Goal: Transaction & Acquisition: Purchase product/service

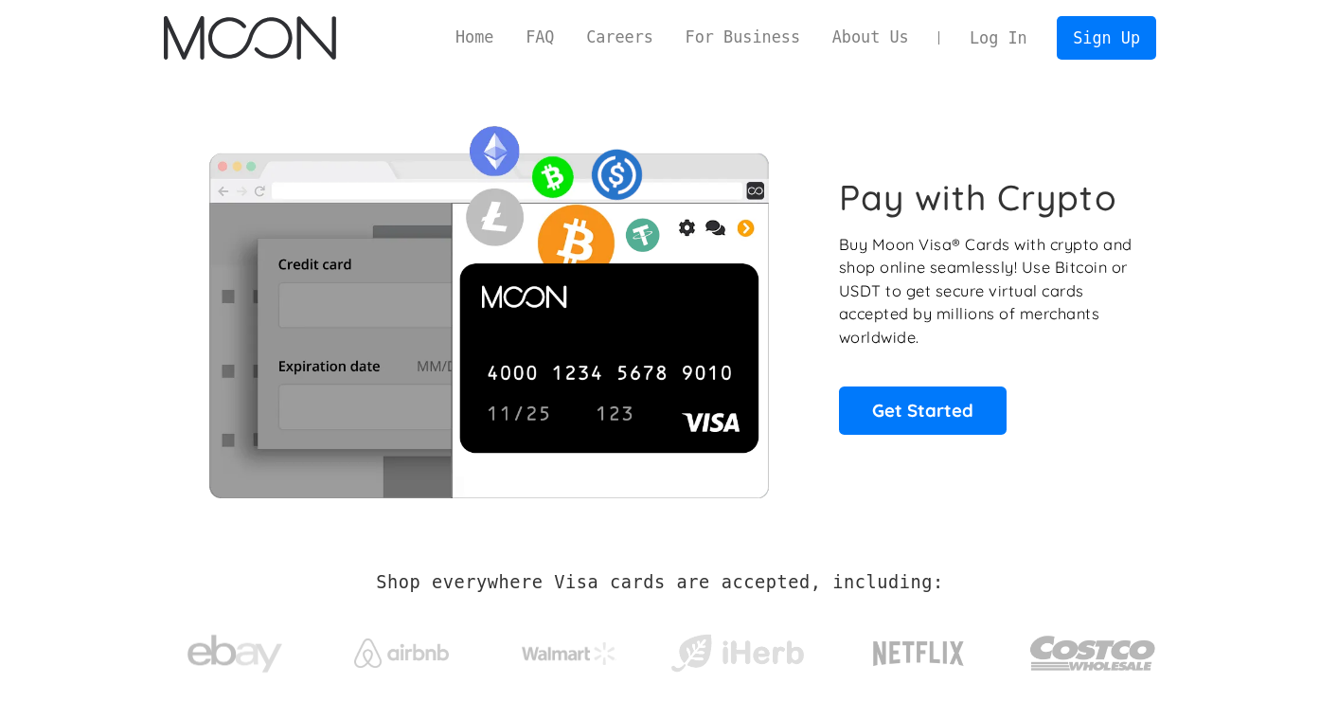
click at [993, 31] on link "Log In" at bounding box center [997, 38] width 89 height 42
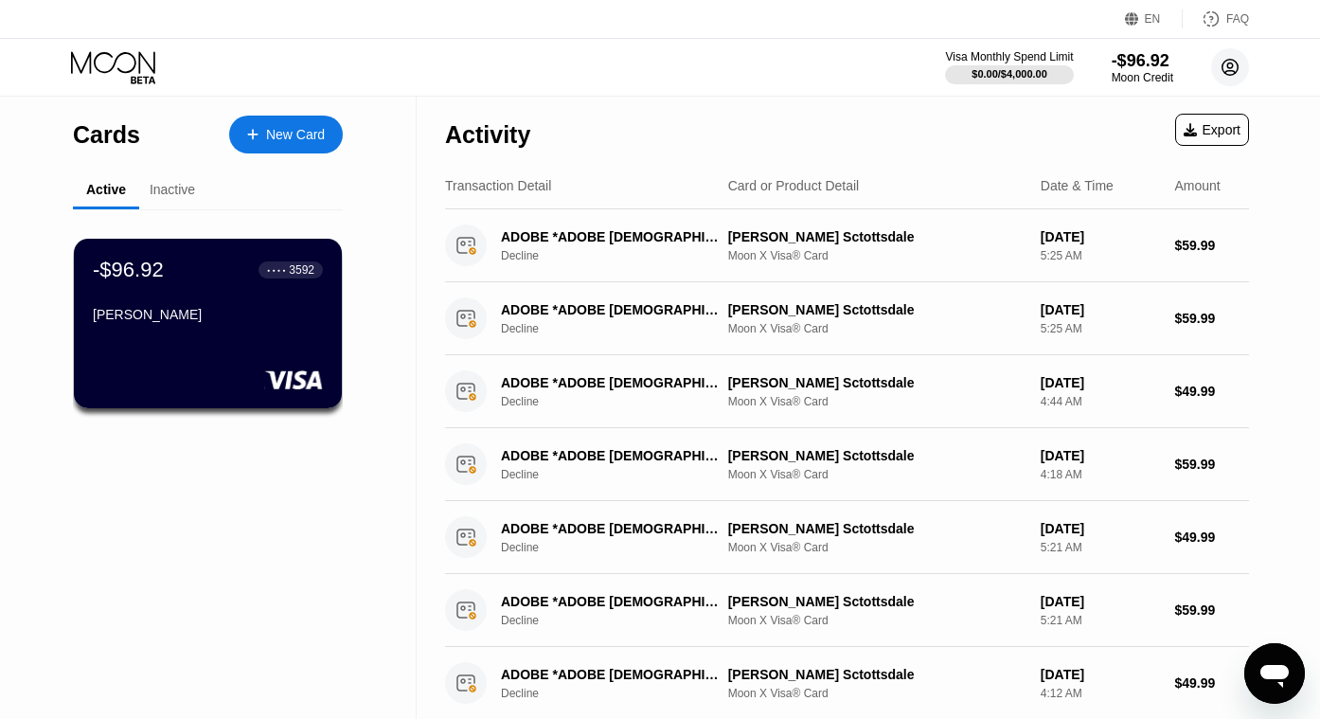
click at [1230, 69] on circle at bounding box center [1230, 67] width 38 height 38
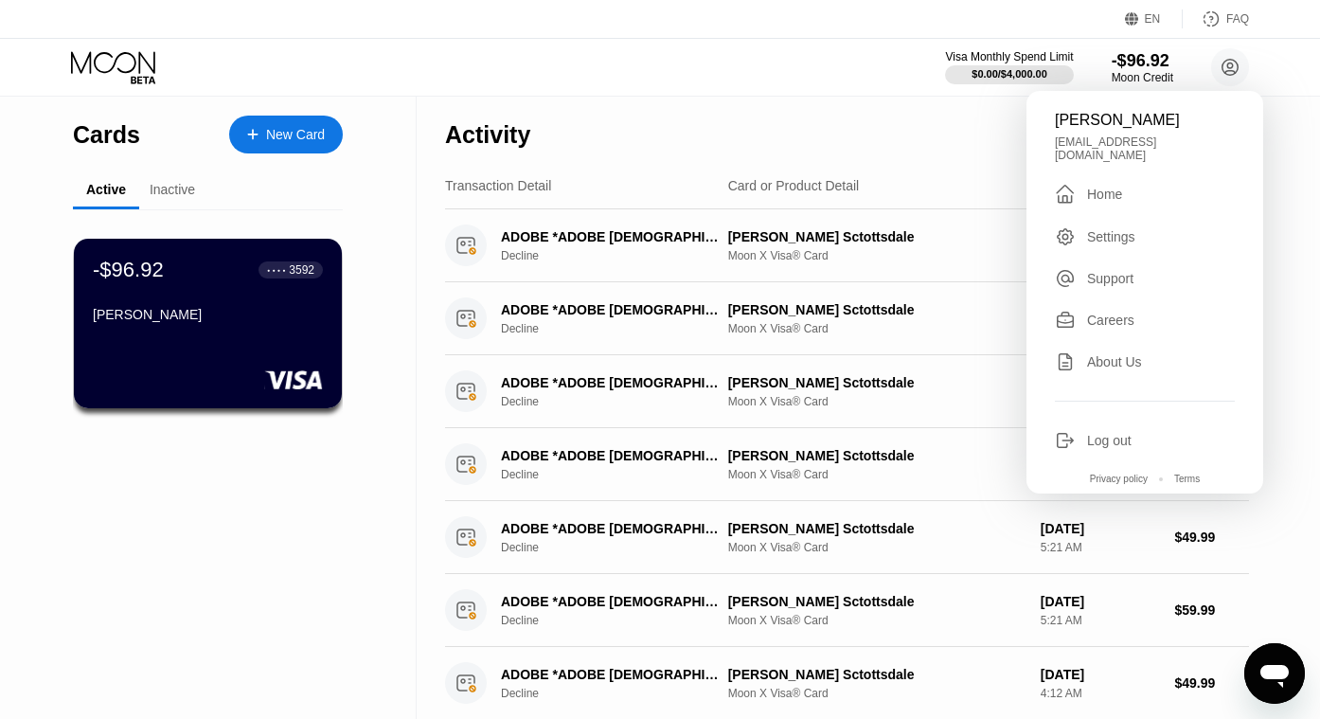
click at [1113, 433] on div "Log out" at bounding box center [1109, 440] width 44 height 15
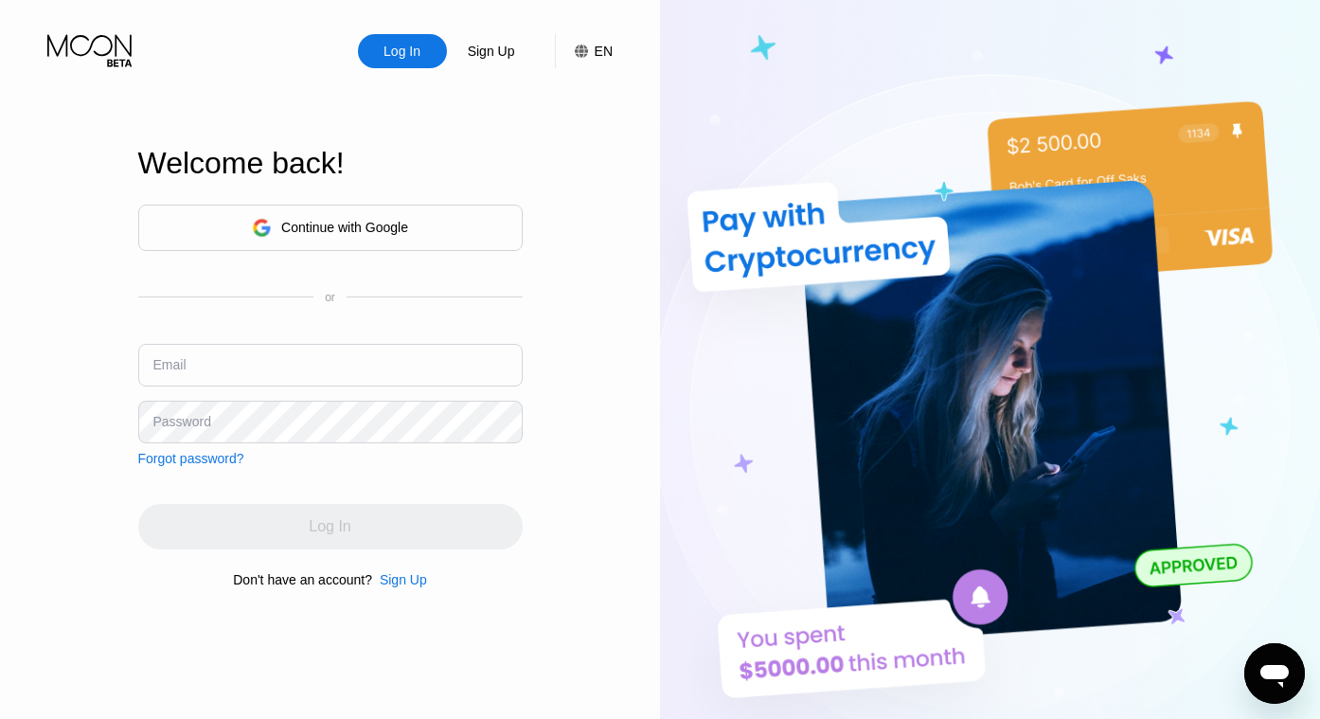
click at [375, 360] on input "text" at bounding box center [330, 365] width 384 height 43
type input "ritwiksandeep9@gmail.com"
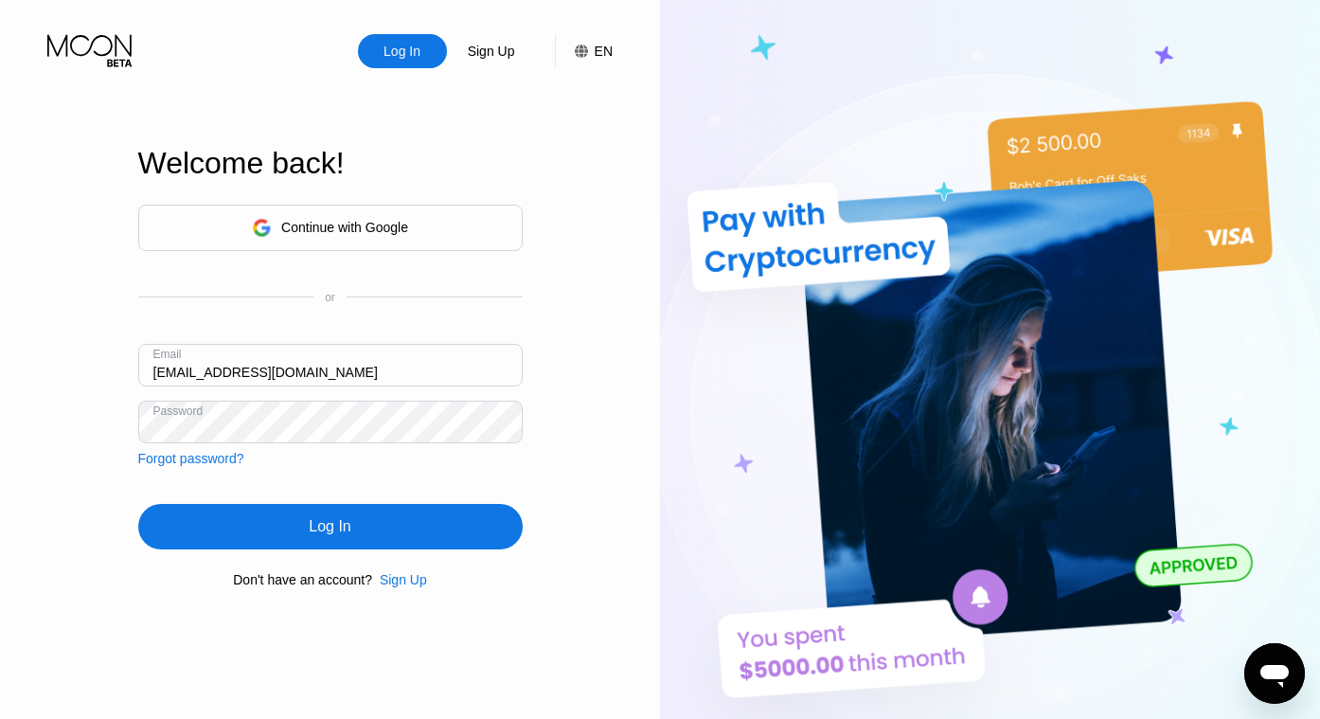
click at [360, 524] on div "Log In" at bounding box center [330, 526] width 384 height 45
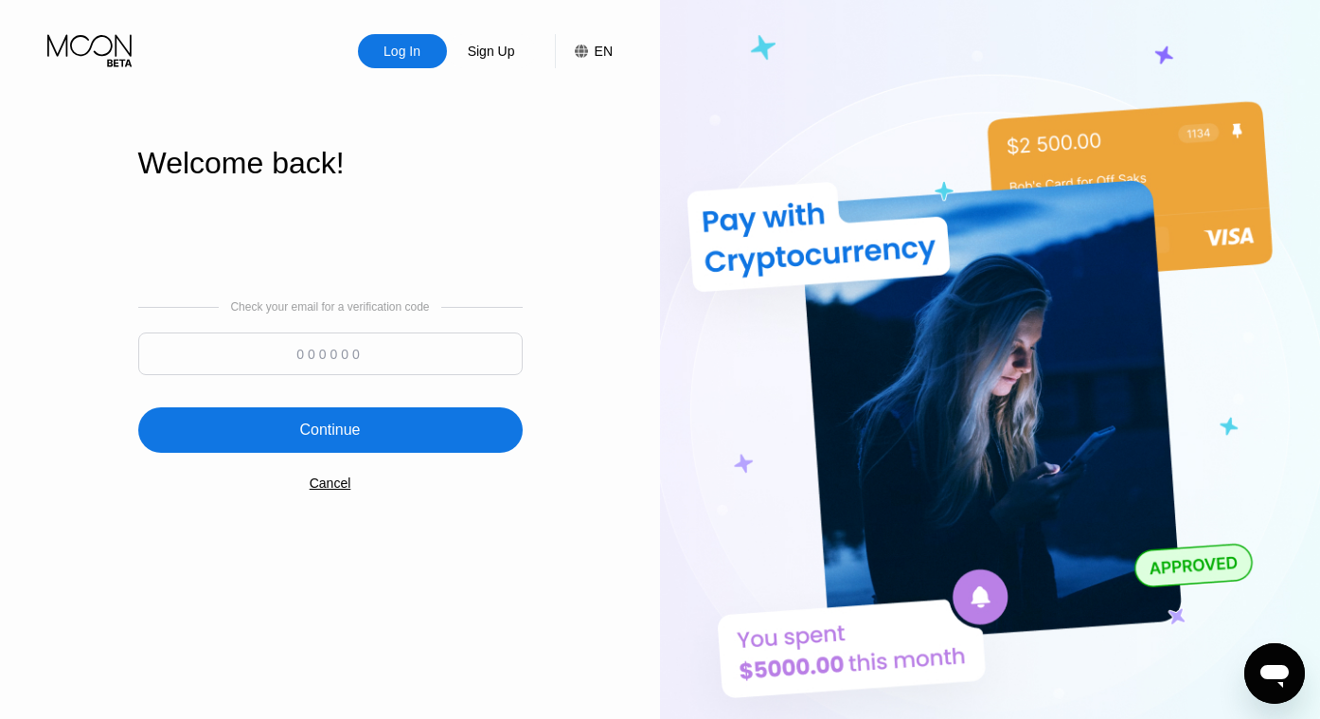
click at [363, 359] on input at bounding box center [330, 353] width 384 height 43
type input "650552"
click at [367, 430] on div "Continue" at bounding box center [330, 429] width 384 height 45
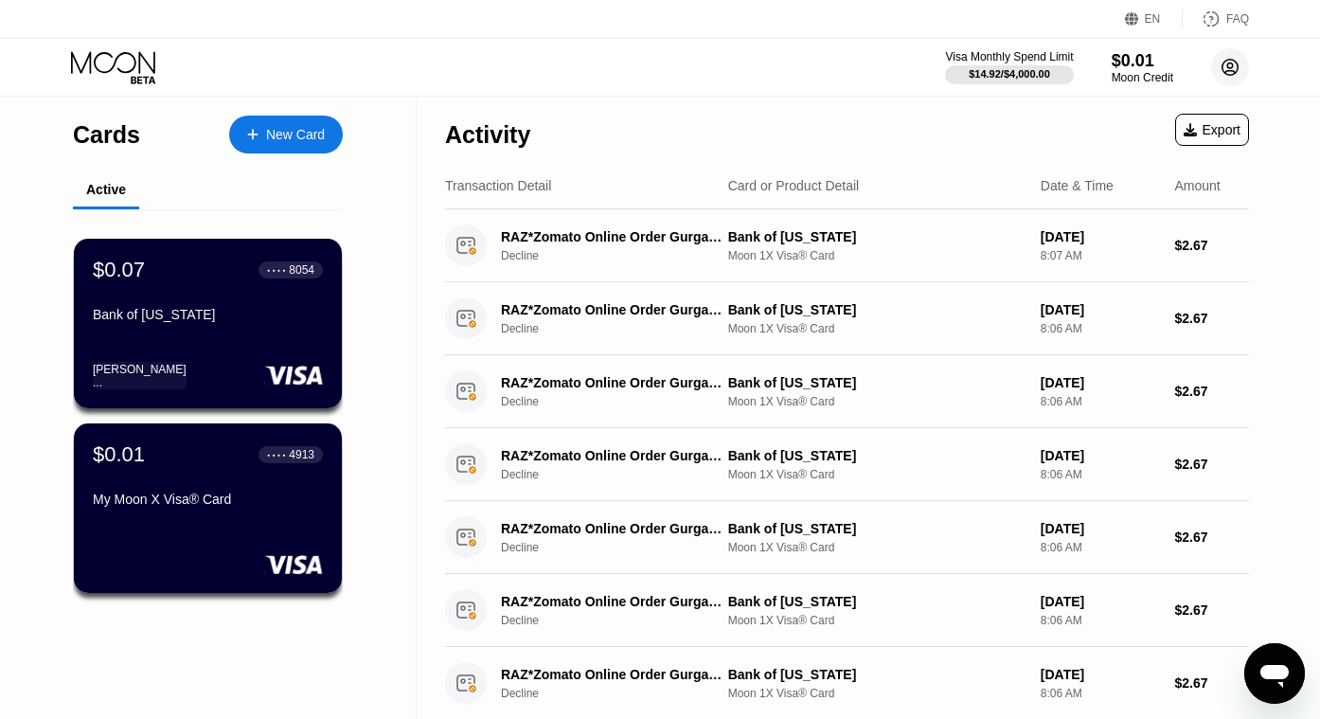
click at [1233, 66] on circle at bounding box center [1230, 67] width 38 height 38
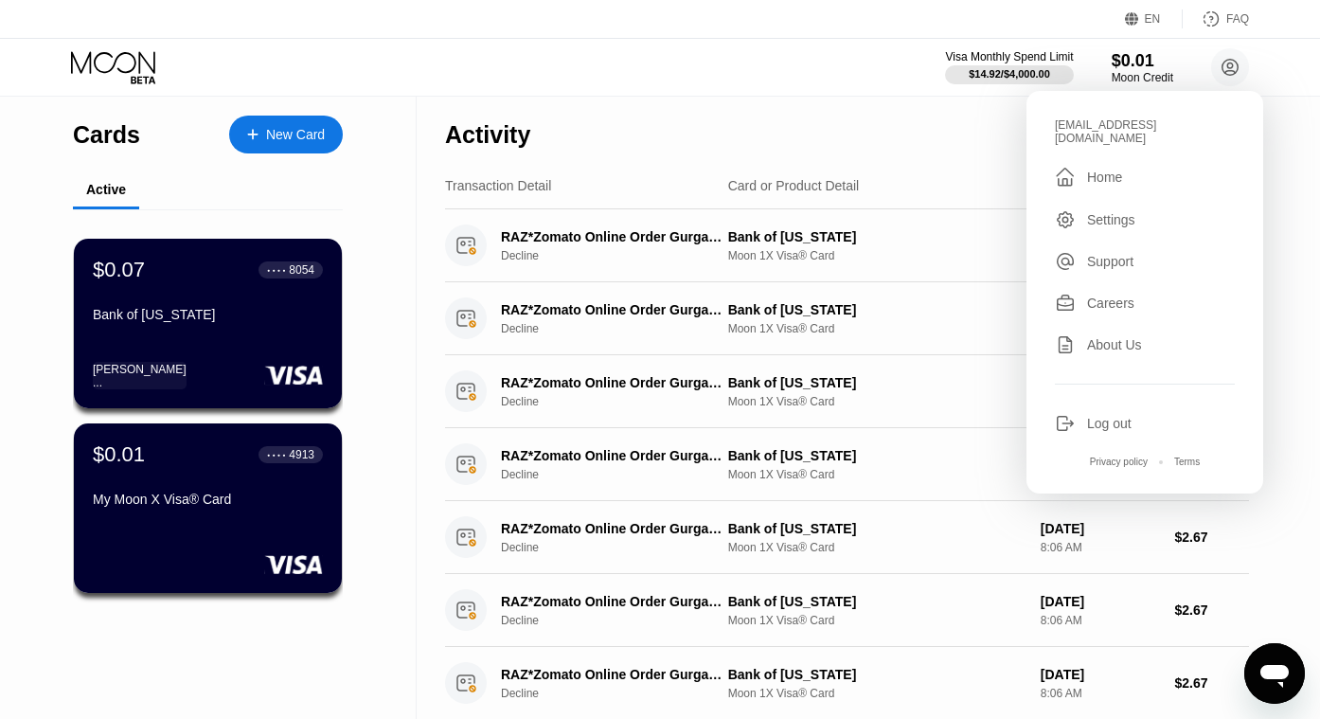
click at [1099, 416] on div "Log out" at bounding box center [1109, 423] width 44 height 15
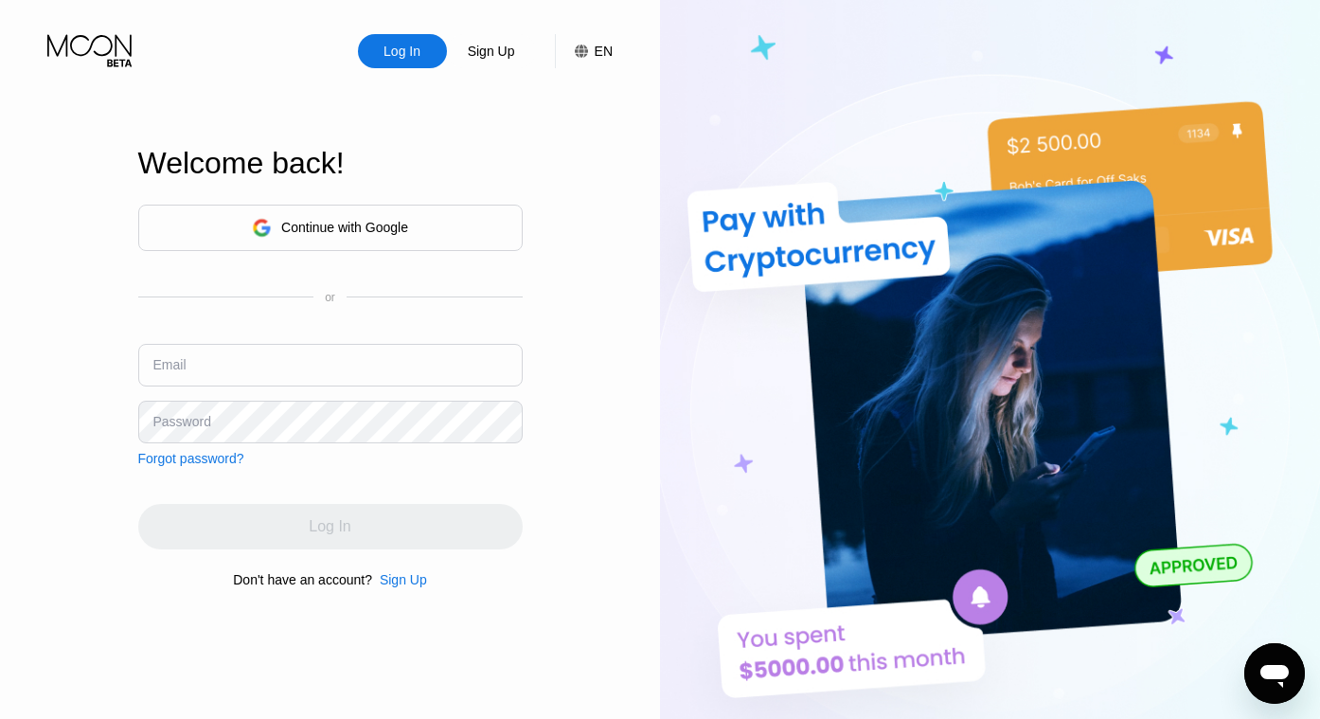
click at [402, 578] on div "Sign Up" at bounding box center [403, 579] width 47 height 15
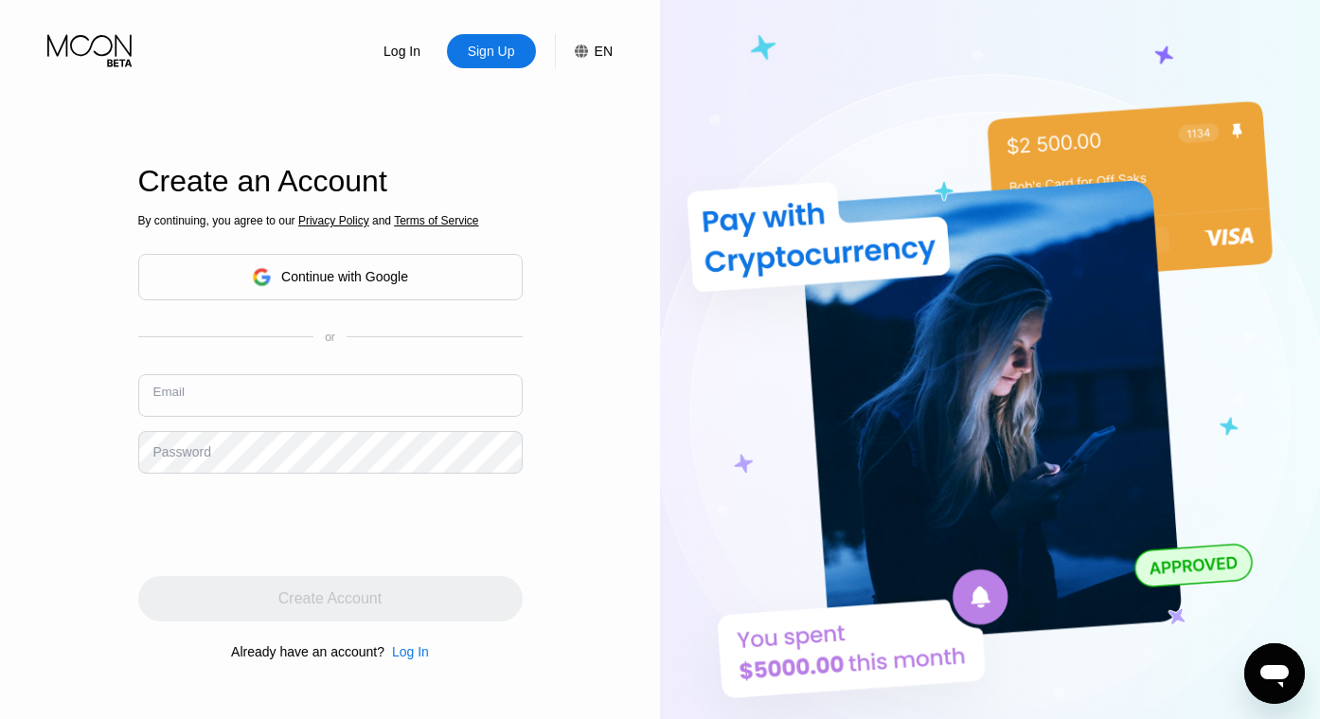
click at [351, 394] on input "text" at bounding box center [330, 395] width 384 height 43
type input "[EMAIL_ADDRESS][DOMAIN_NAME]"
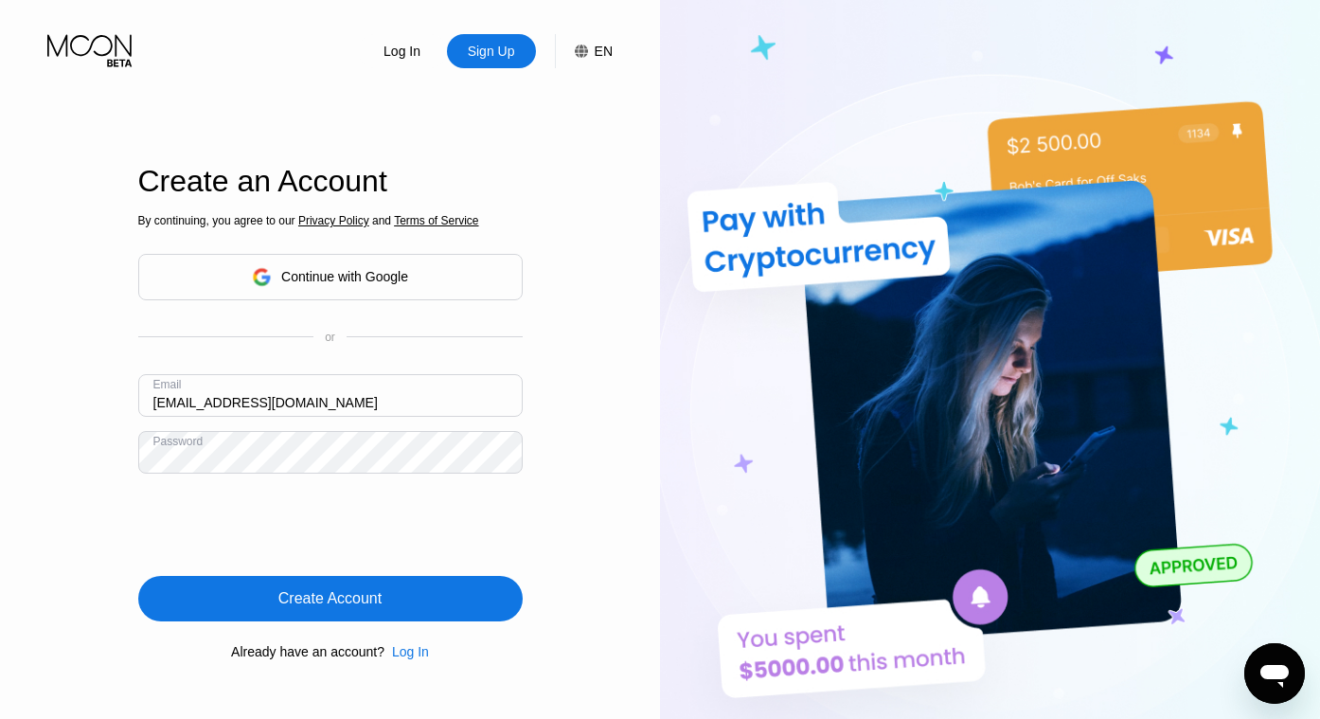
click at [333, 599] on div "Create Account" at bounding box center [329, 598] width 103 height 19
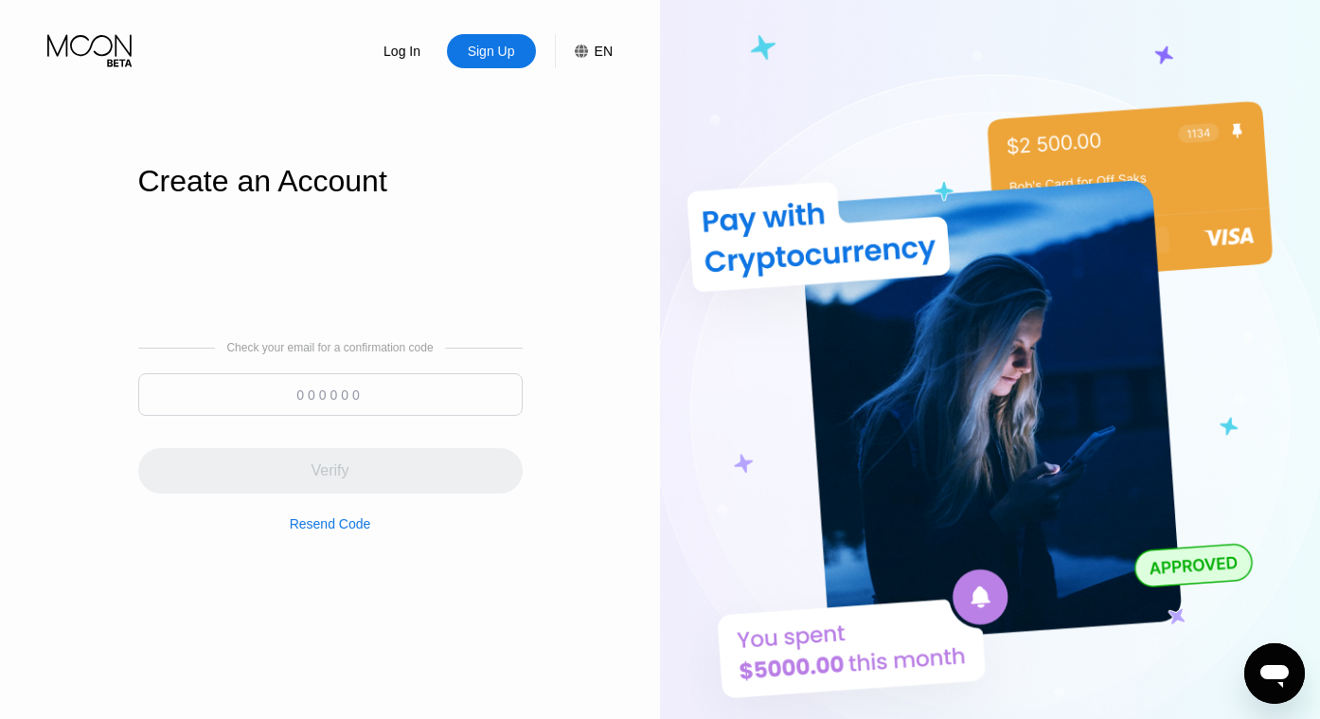
click at [347, 404] on input at bounding box center [330, 394] width 384 height 43
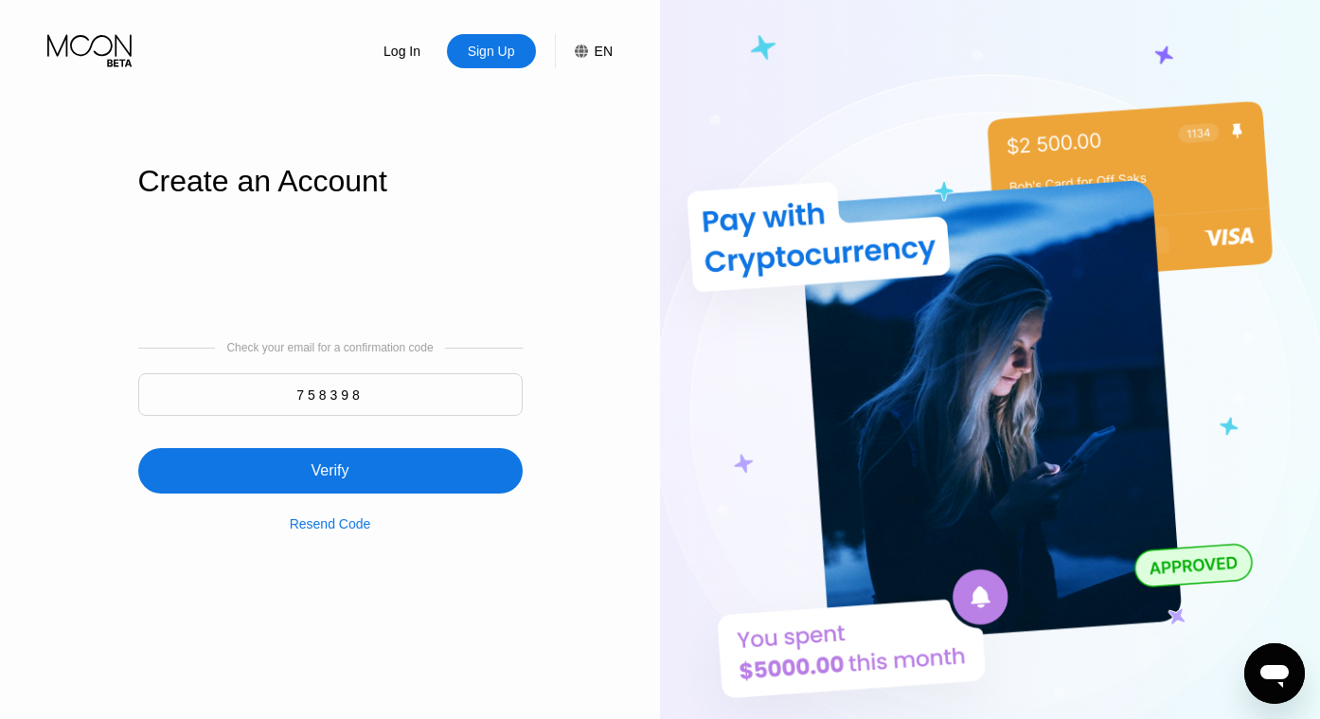
type input "758398"
click at [360, 464] on div "Verify" at bounding box center [330, 470] width 384 height 45
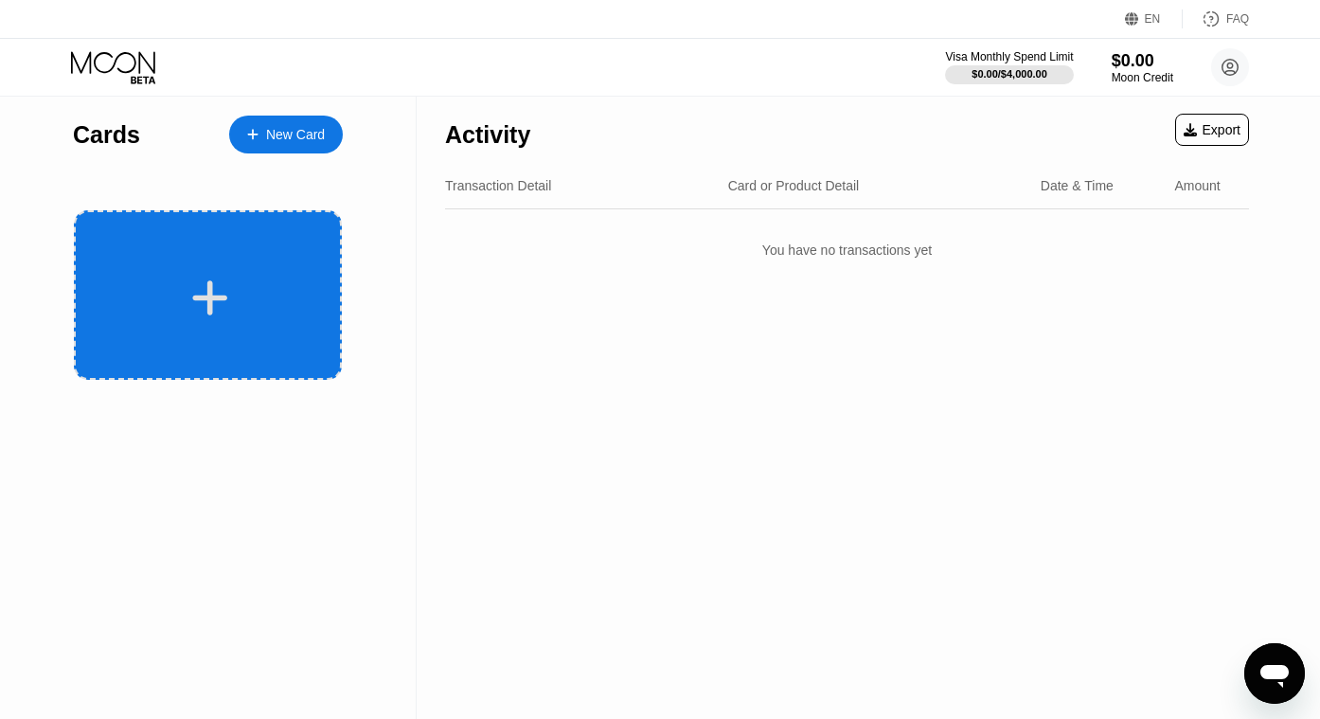
click at [140, 277] on div at bounding box center [210, 297] width 235 height 43
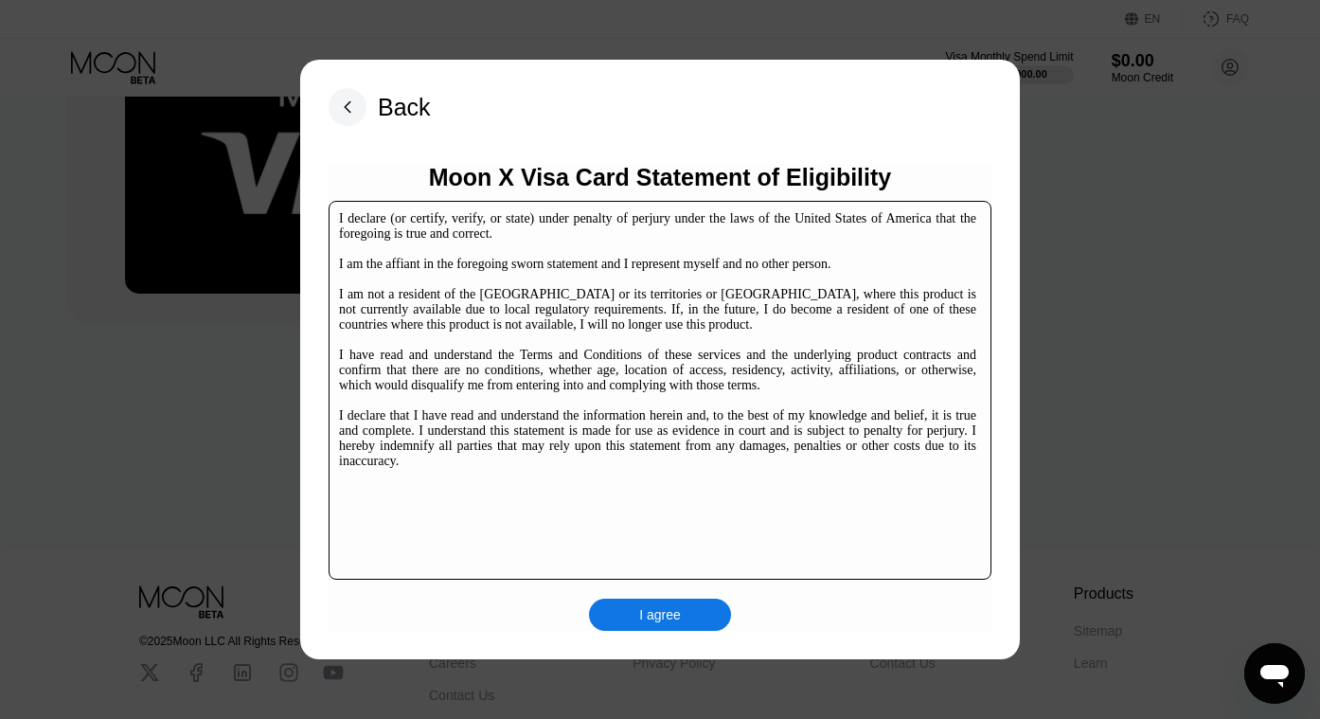
scroll to position [189, 0]
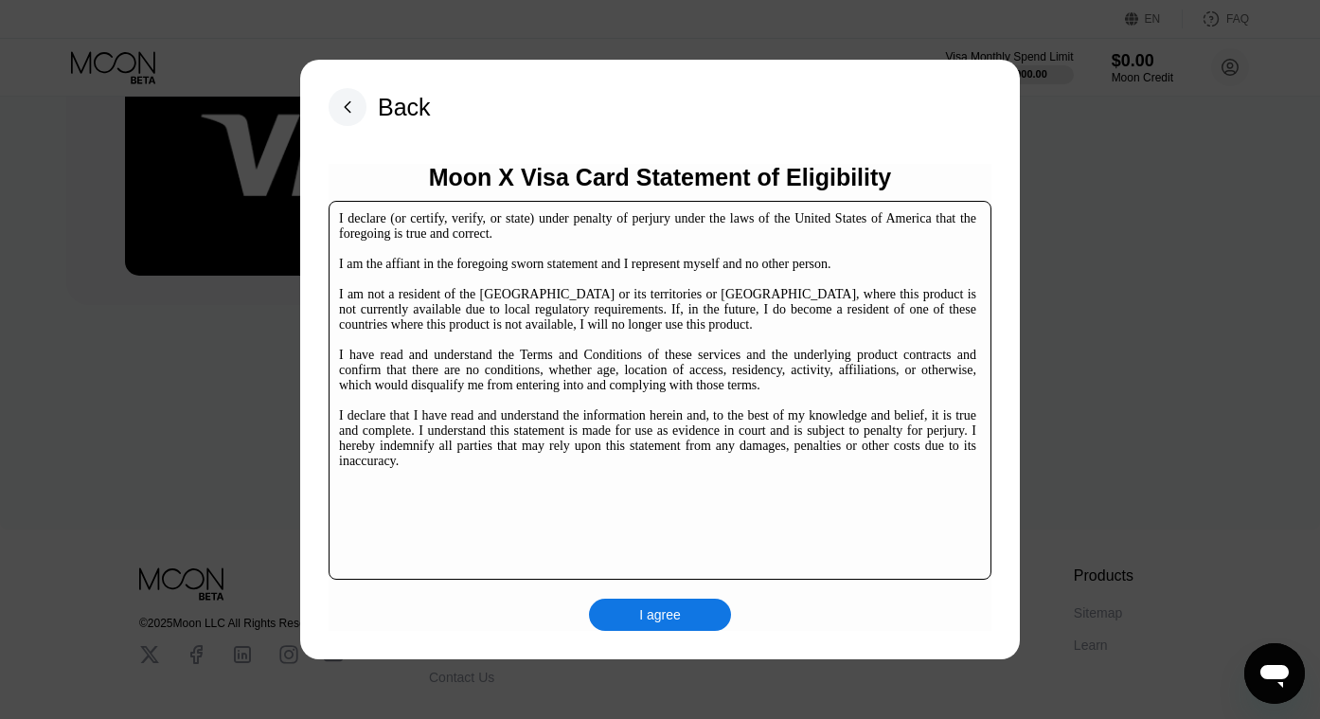
click at [670, 614] on div "I agree" at bounding box center [660, 614] width 42 height 17
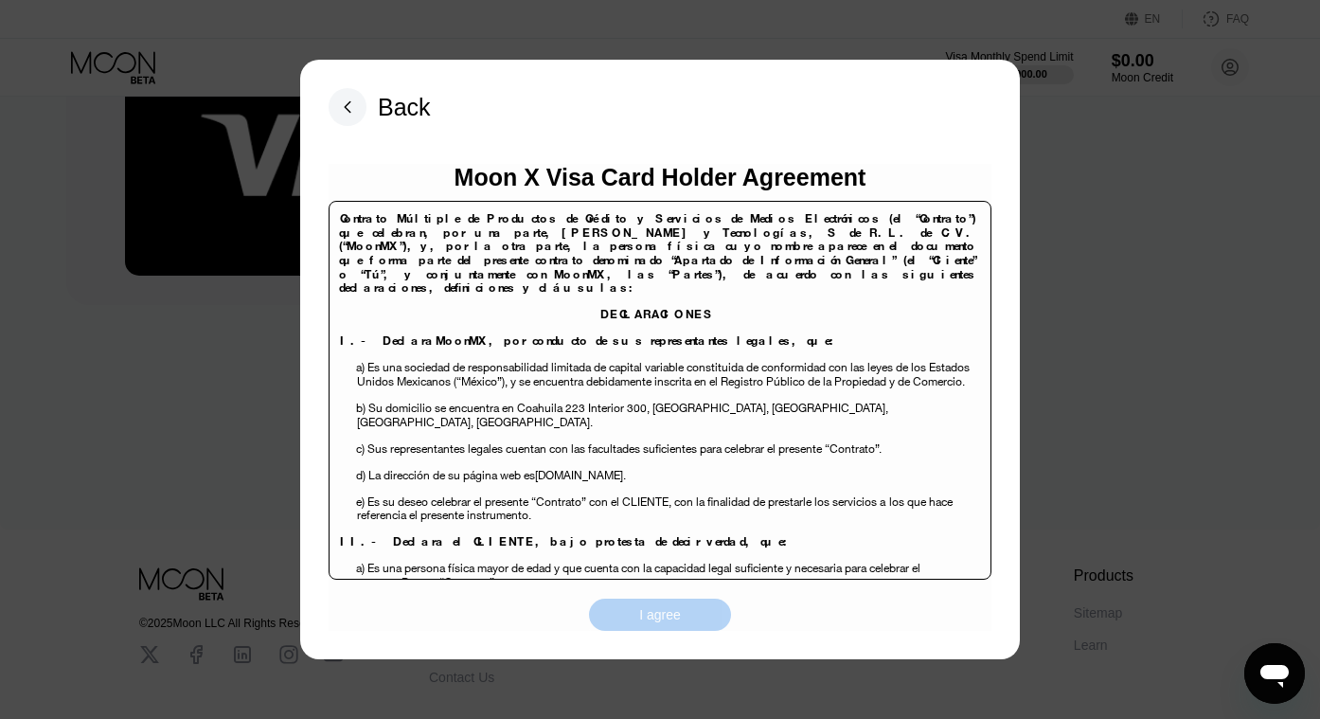
click at [664, 616] on div "I agree" at bounding box center [660, 614] width 42 height 17
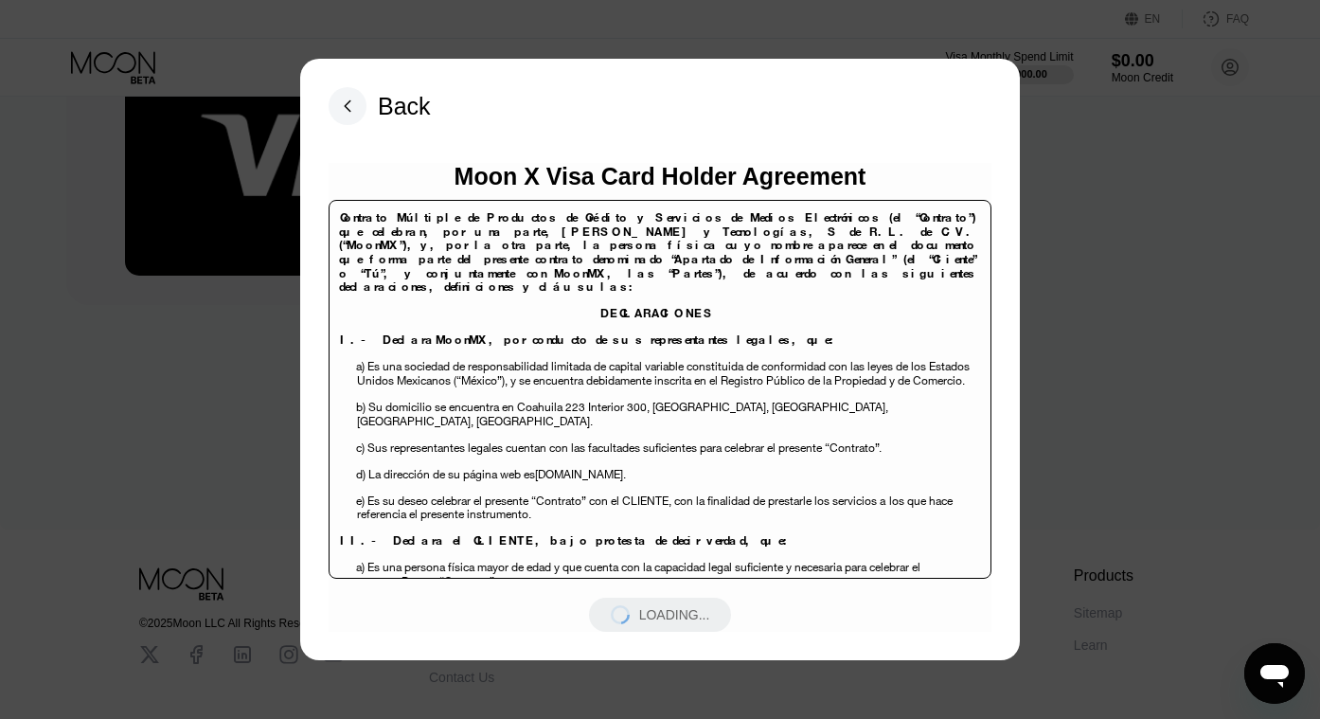
scroll to position [0, 0]
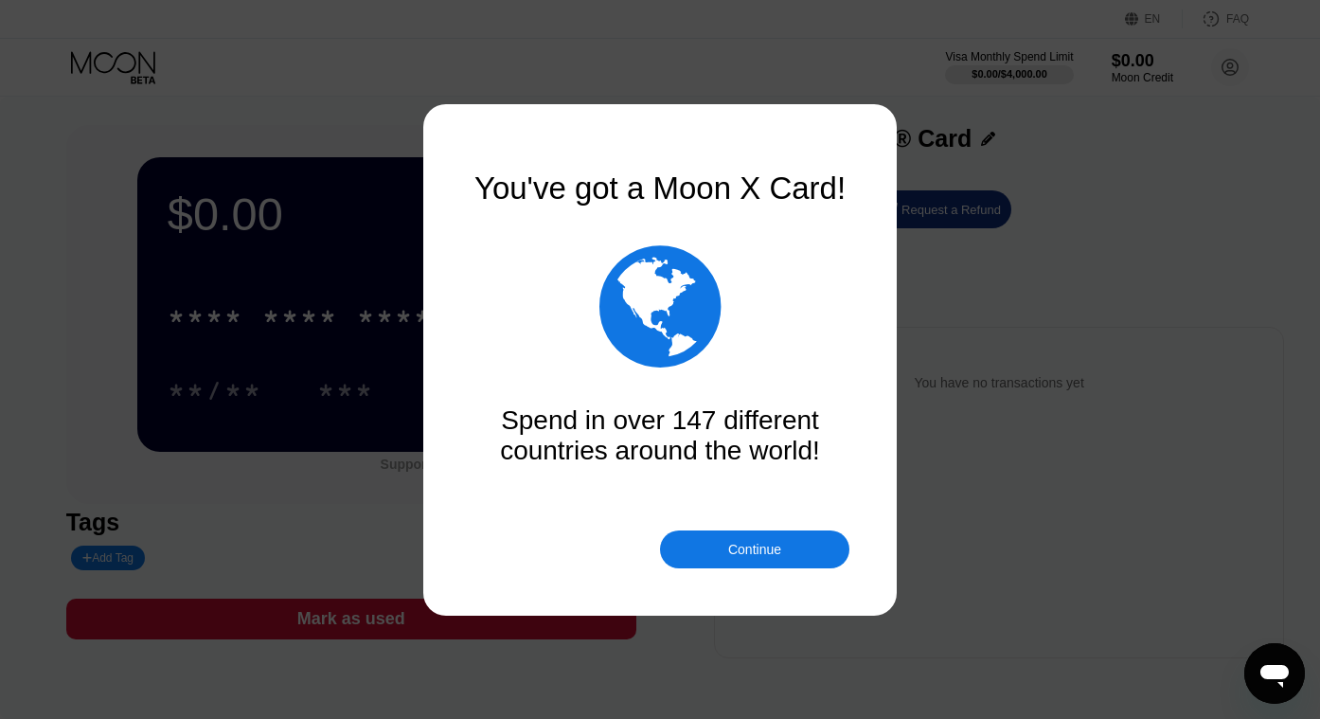
click at [746, 545] on div "Continue" at bounding box center [754, 549] width 53 height 15
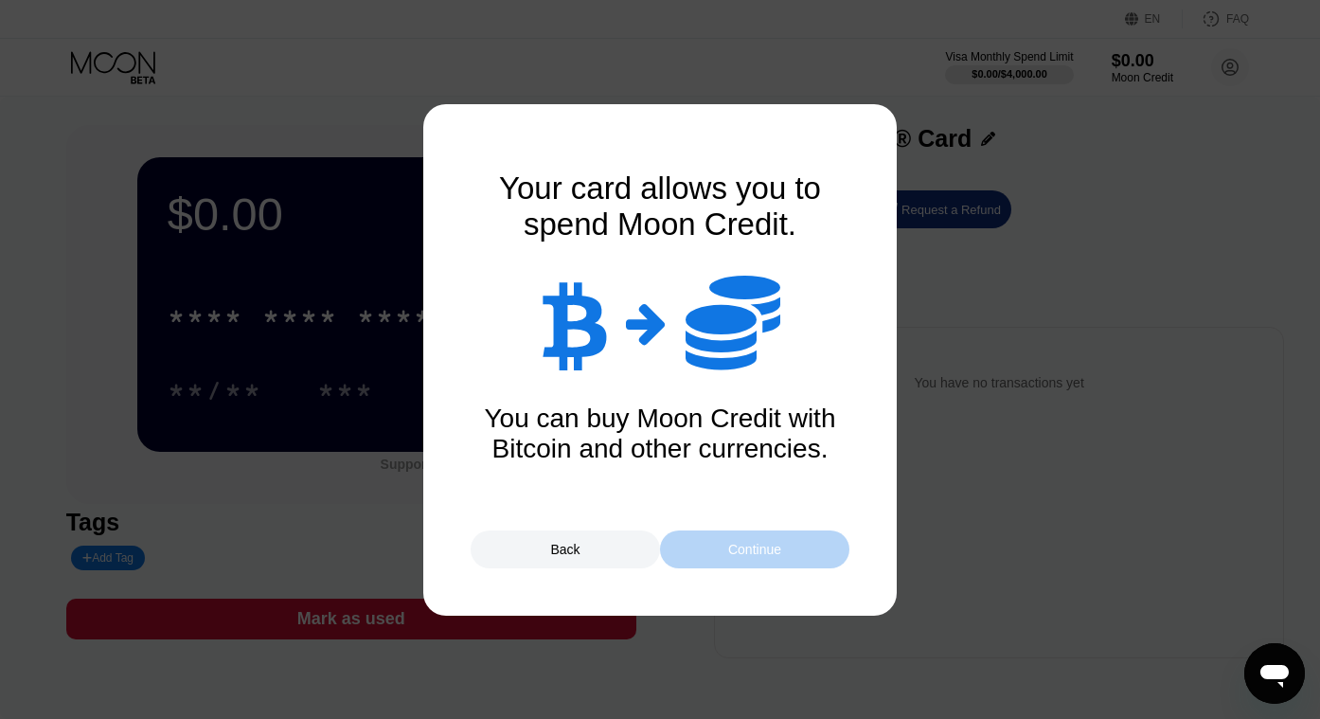
click at [746, 545] on div "Continue" at bounding box center [754, 549] width 53 height 15
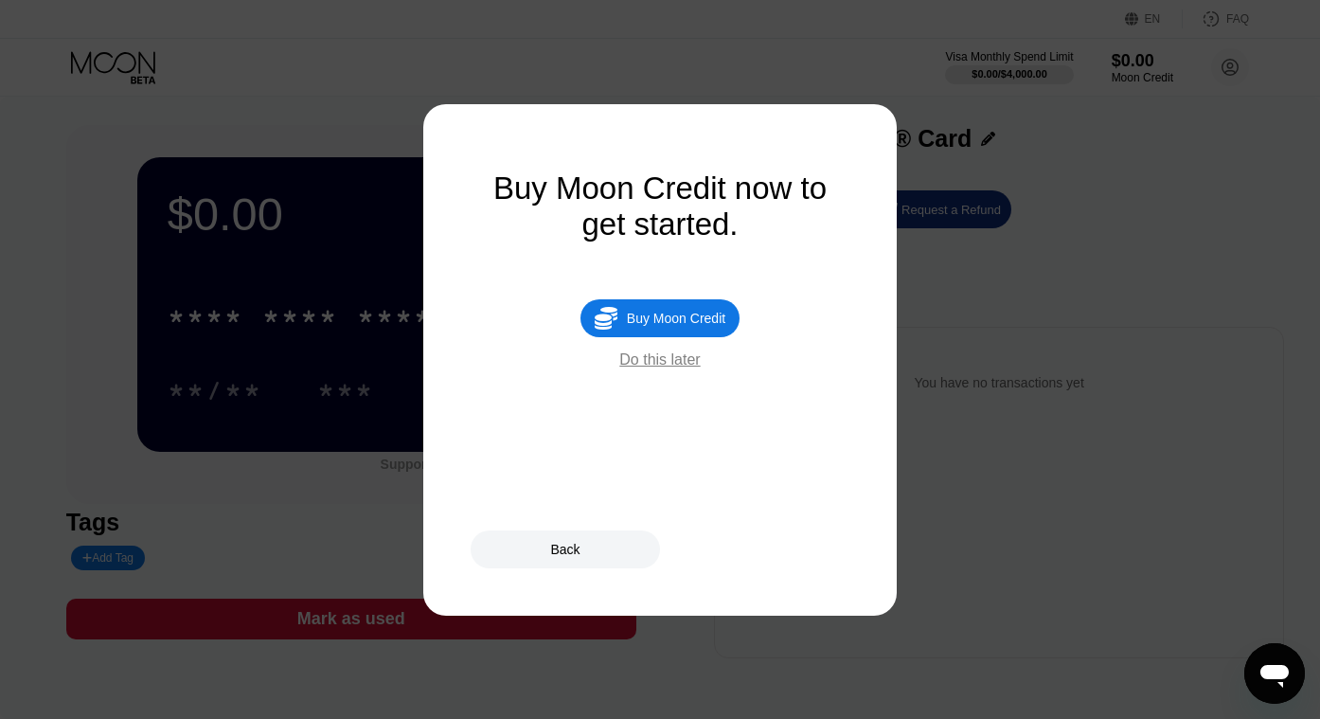
click at [661, 314] on div "Buy Moon Credit" at bounding box center [676, 318] width 98 height 15
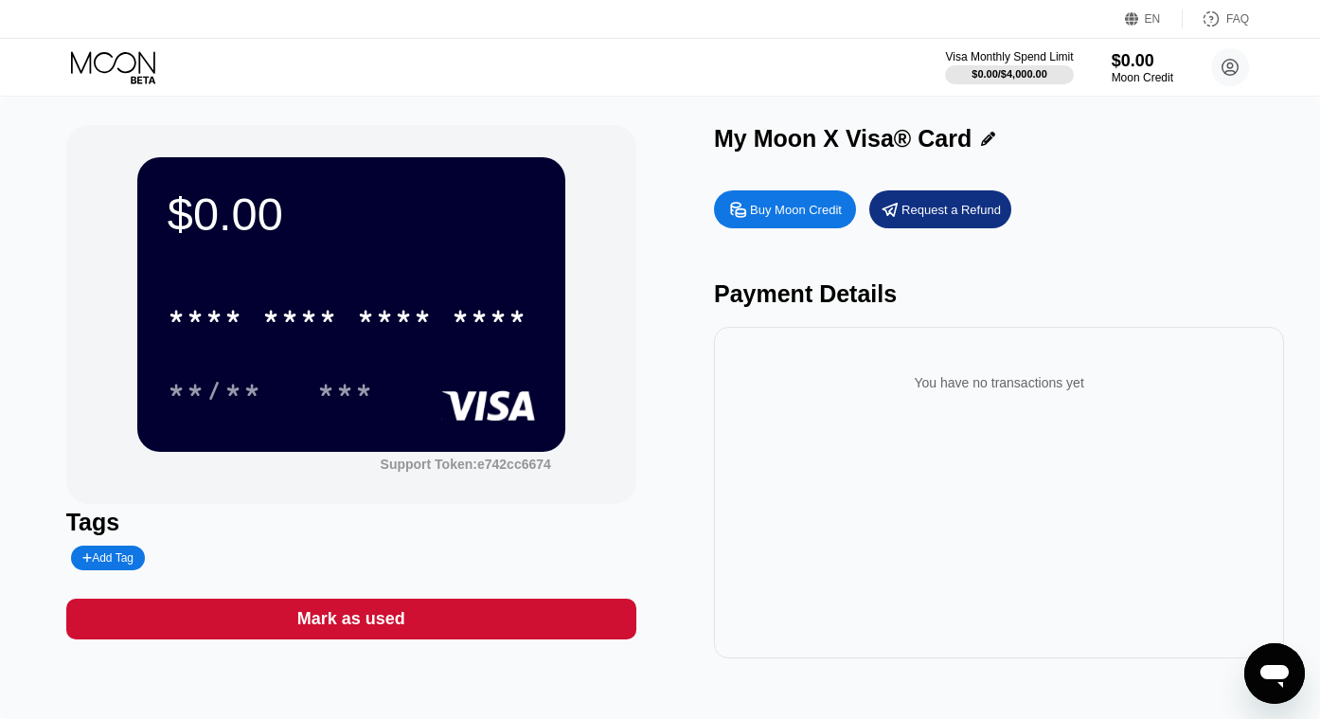
type input "0"
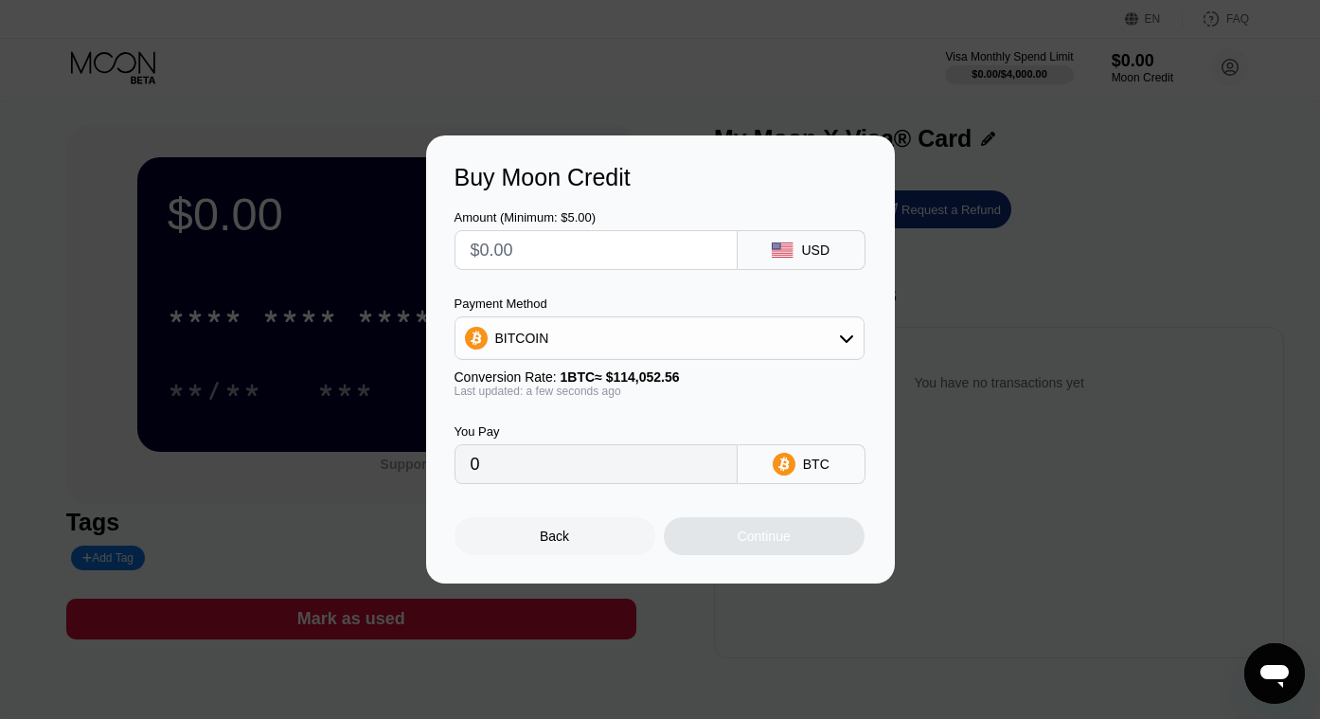
click at [612, 253] on input "text" at bounding box center [596, 250] width 251 height 38
type input "$2"
type input "0.00001754"
type input "$24"
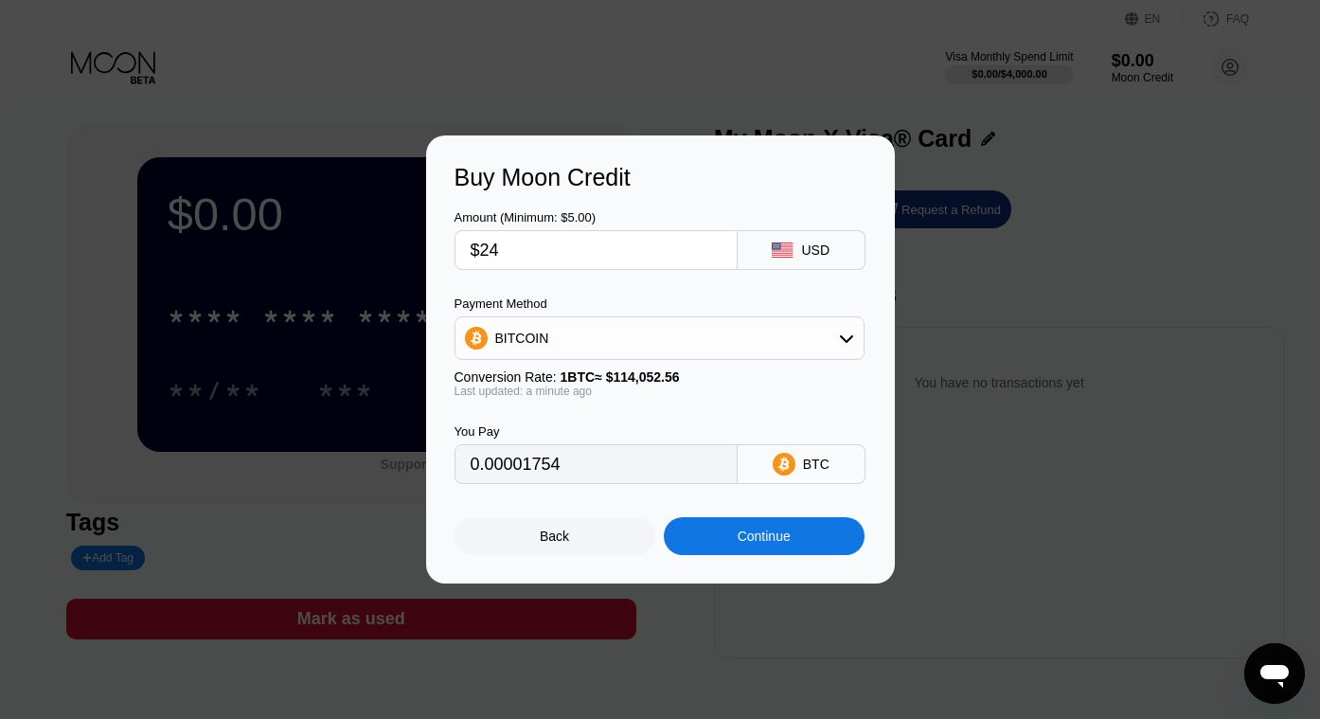
type input "0.00021043"
type input "$2"
type input "0.00001754"
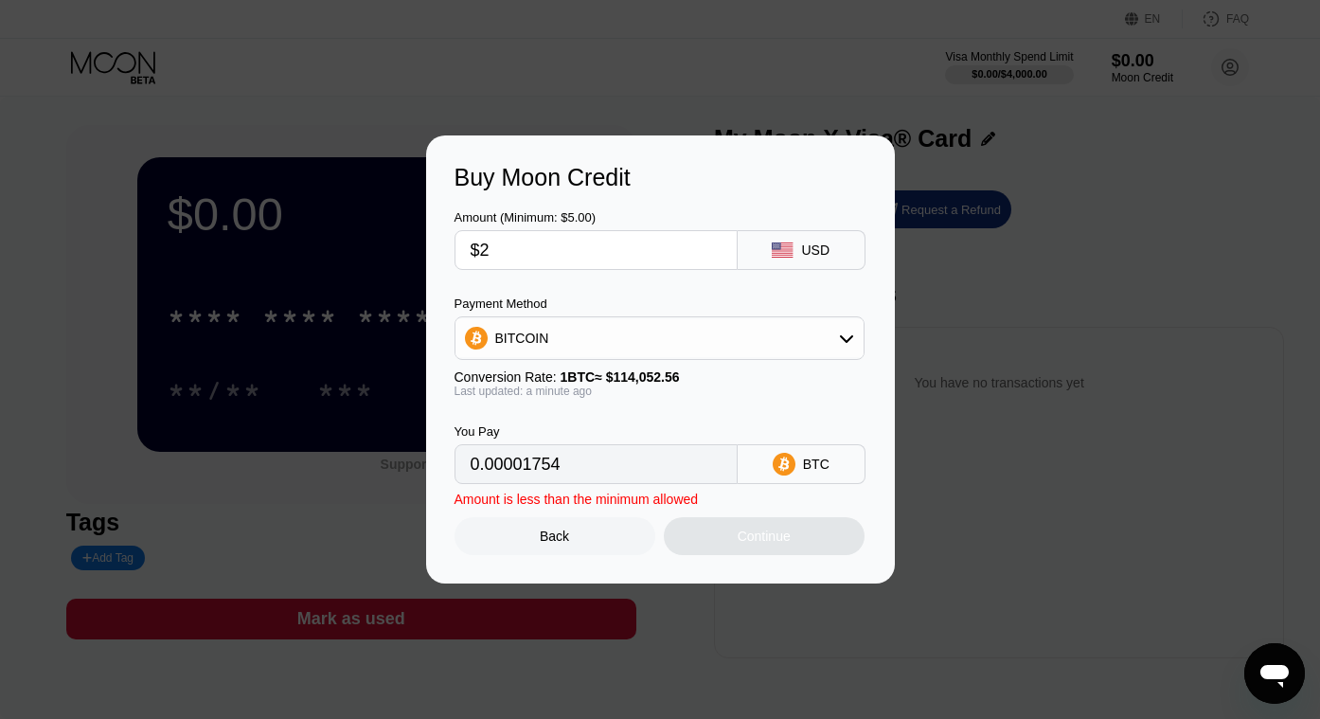
type input "$25"
type input "0.00021920"
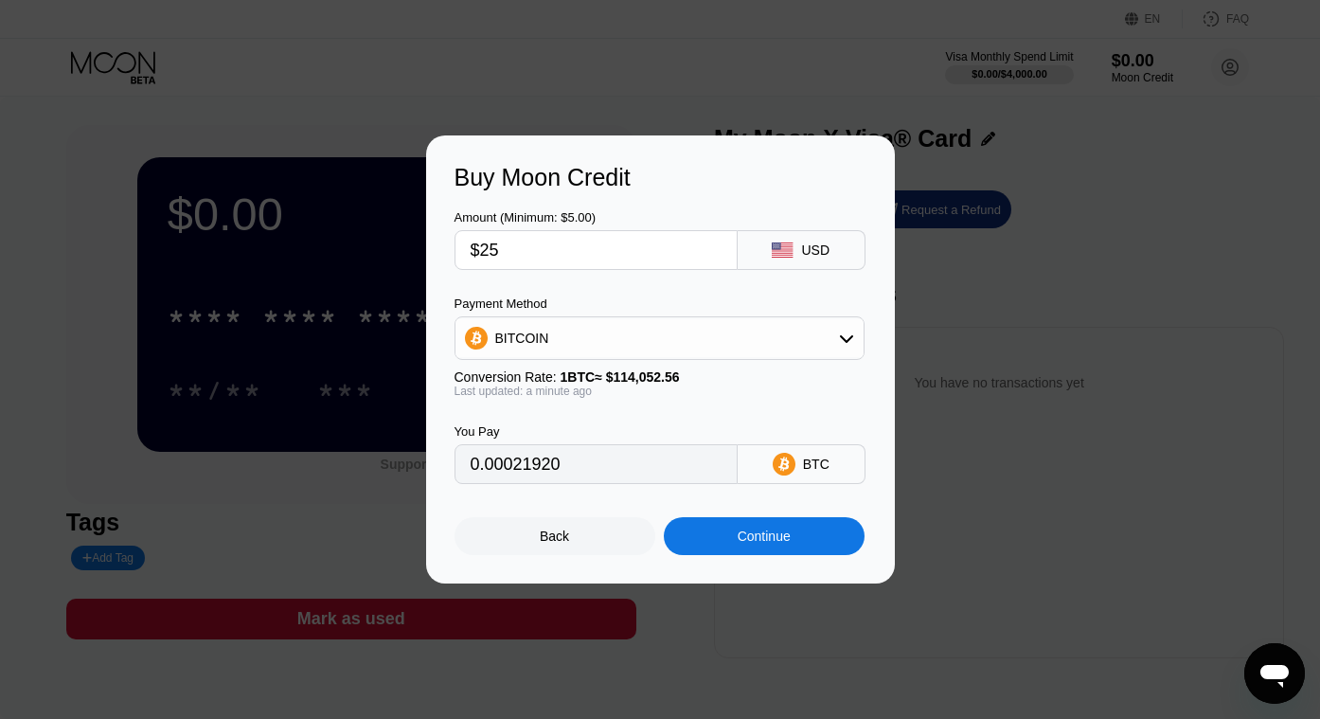
type input "$25"
click at [790, 532] on div "Continue" at bounding box center [764, 535] width 53 height 15
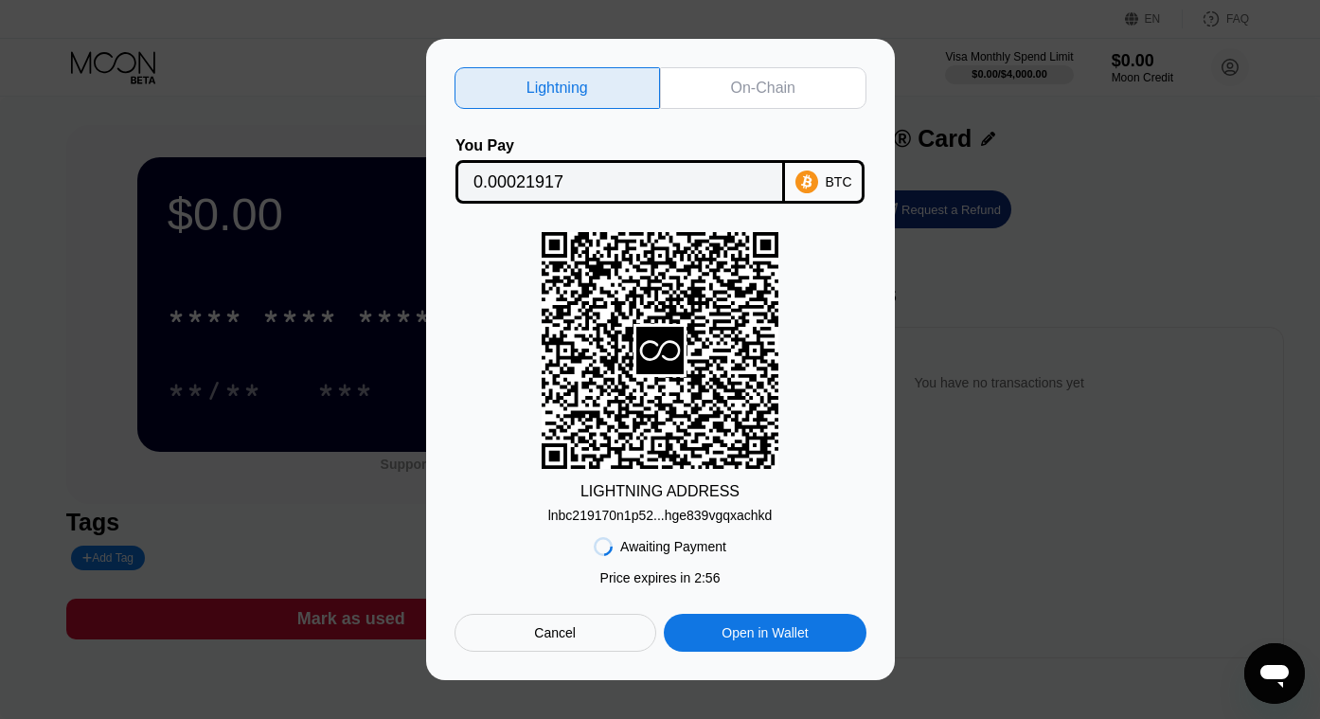
click at [791, 80] on div "On-Chain" at bounding box center [763, 88] width 64 height 19
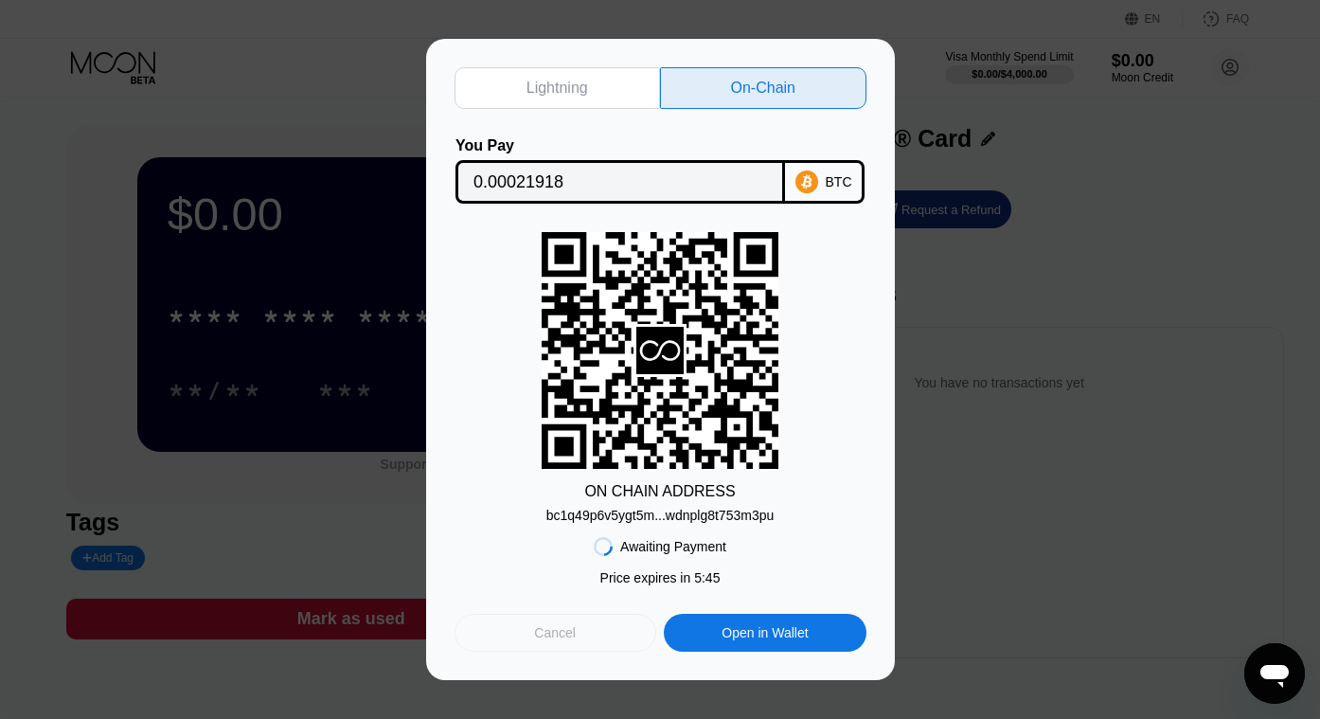
click at [548, 631] on div "Cancel" at bounding box center [555, 632] width 42 height 17
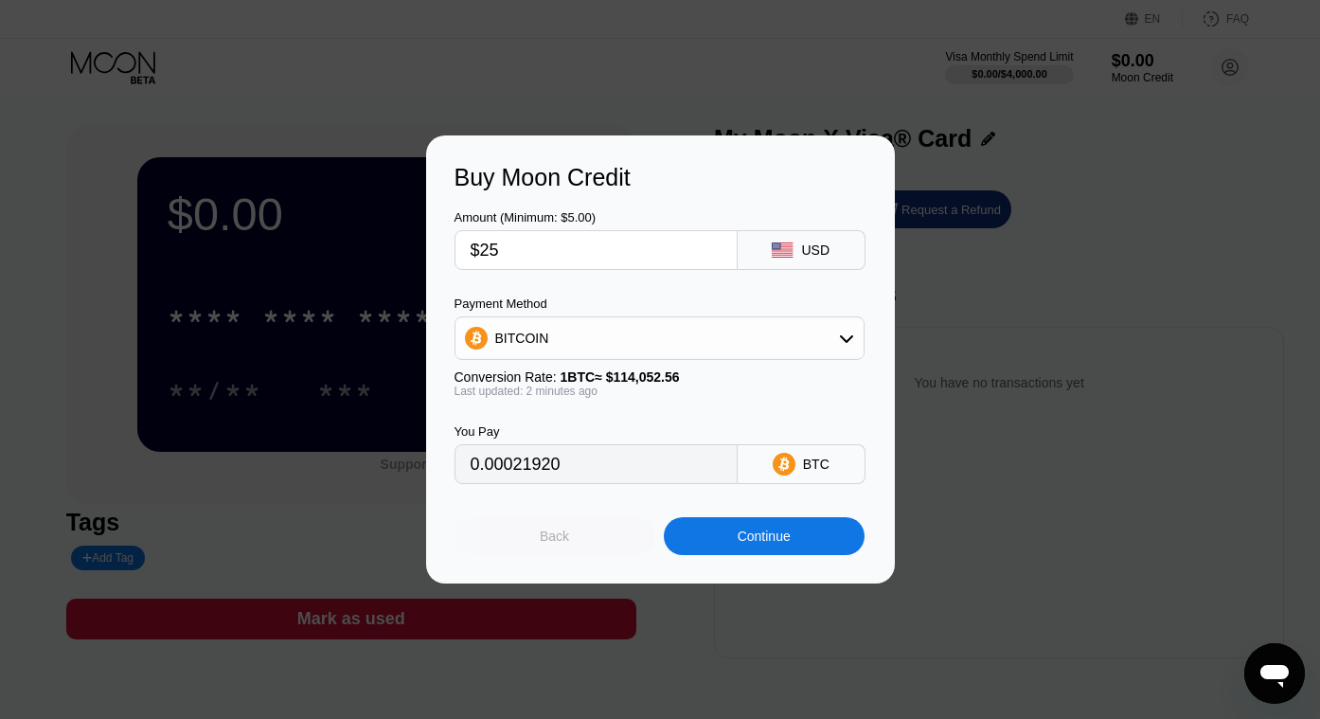
click at [565, 539] on div "Back" at bounding box center [554, 535] width 29 height 15
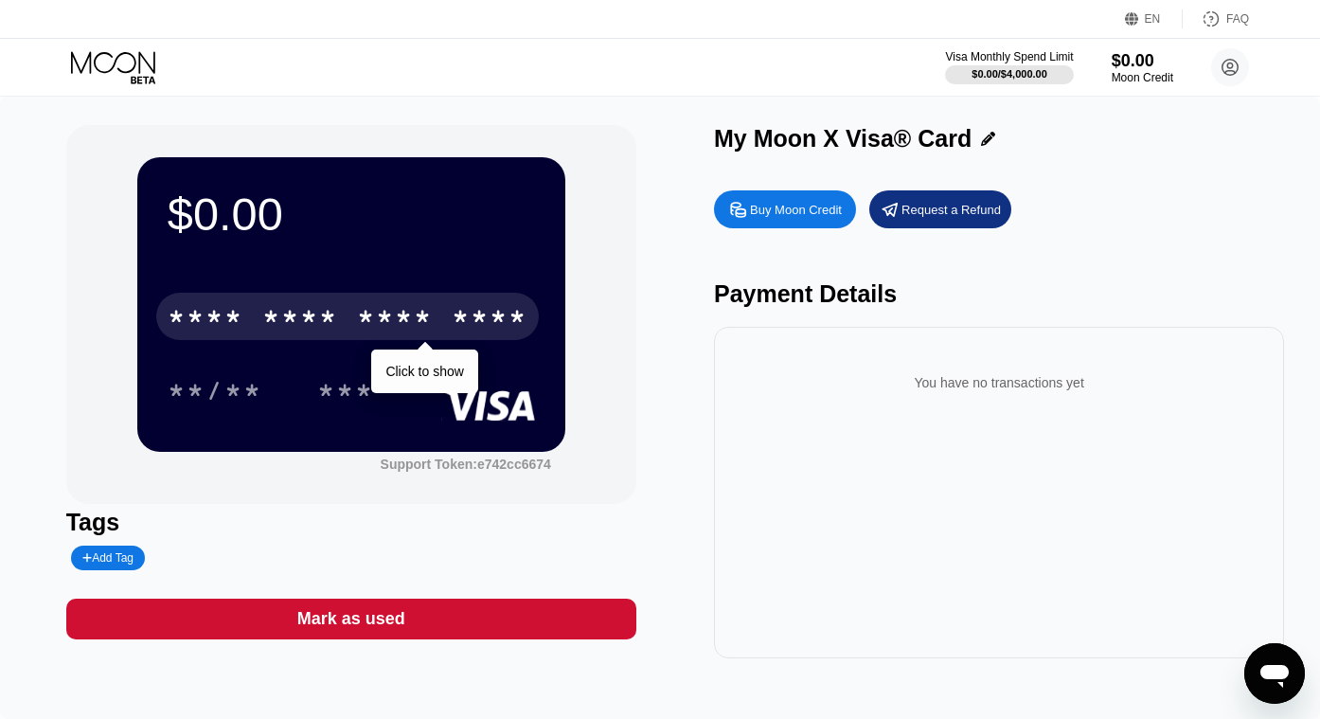
click at [492, 318] on div "****" at bounding box center [490, 319] width 76 height 30
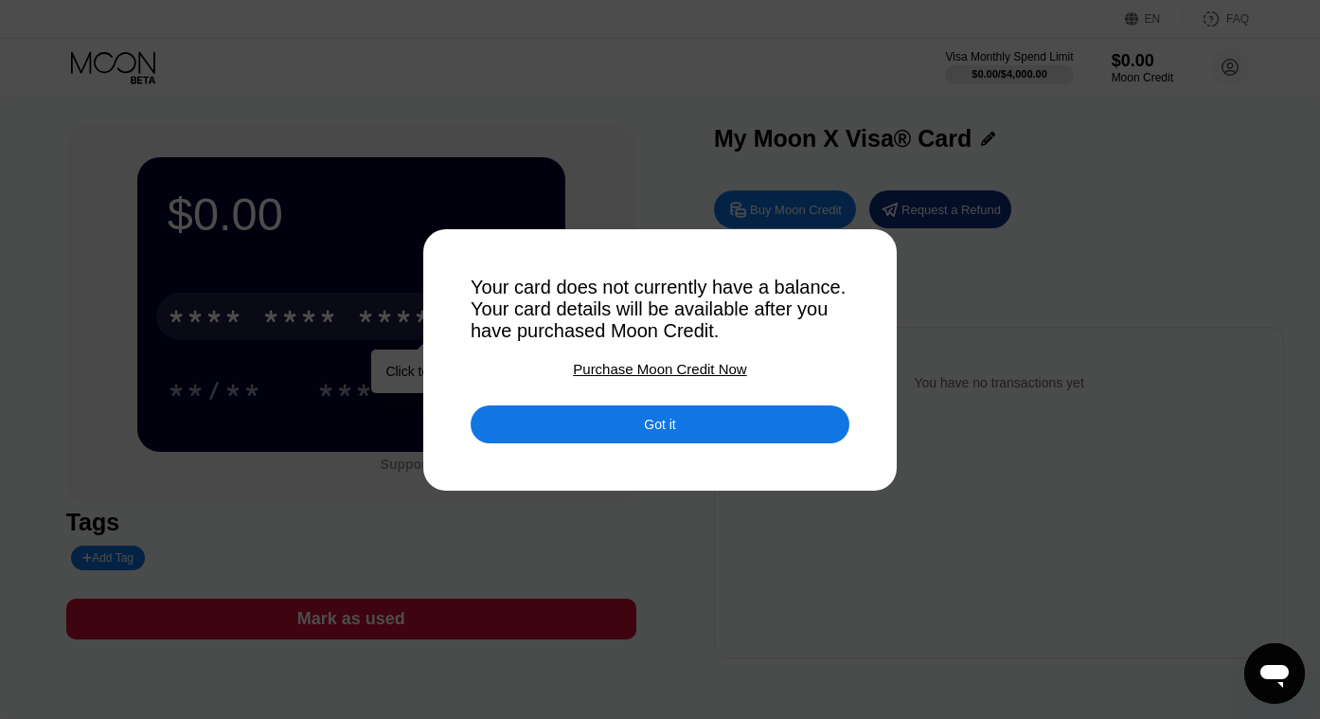
click at [644, 420] on div "Got it" at bounding box center [659, 424] width 31 height 17
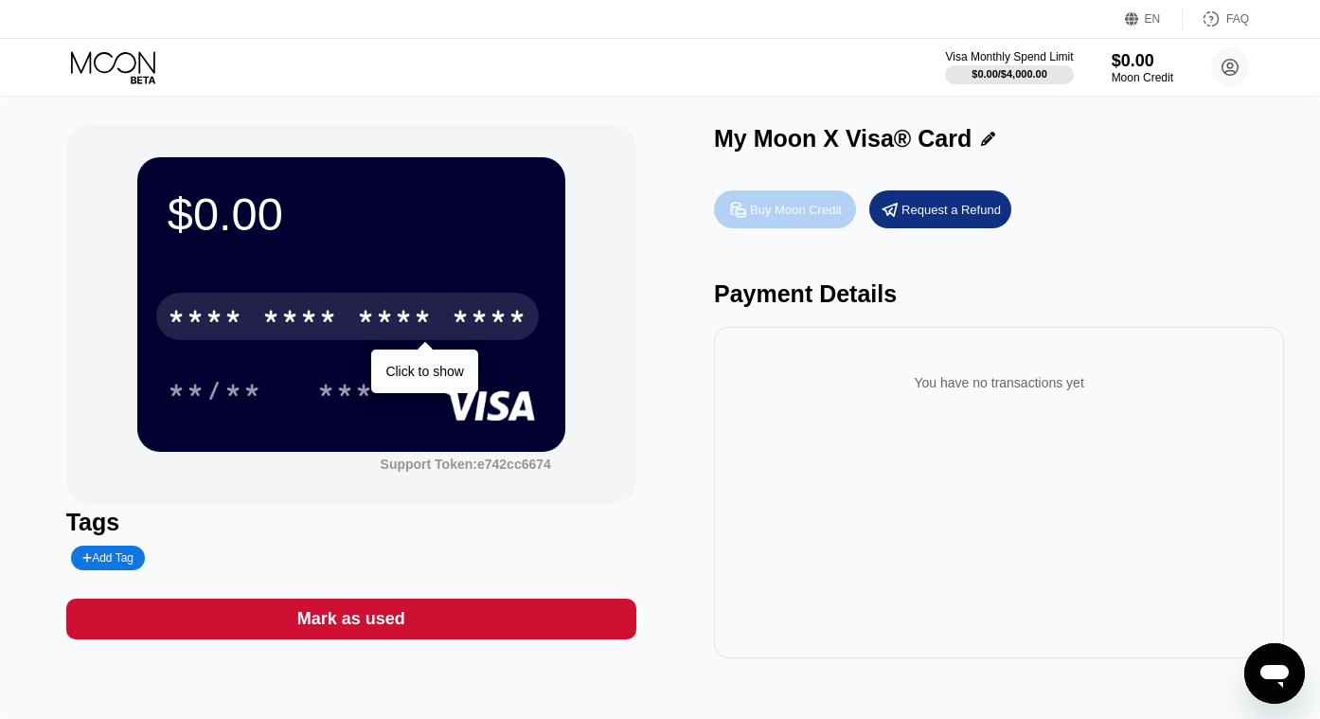
click at [772, 218] on div "Buy Moon Credit" at bounding box center [785, 209] width 142 height 38
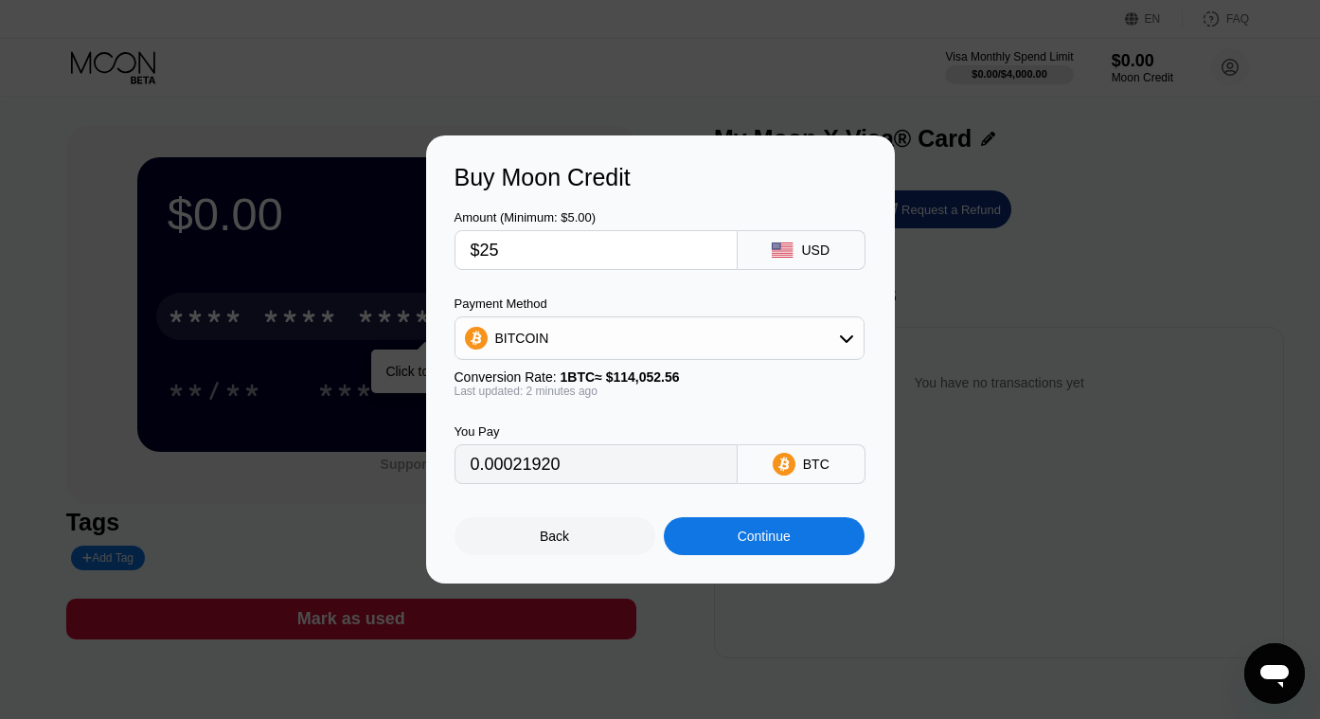
click at [600, 257] on input "$25" at bounding box center [596, 250] width 251 height 38
type input "$2"
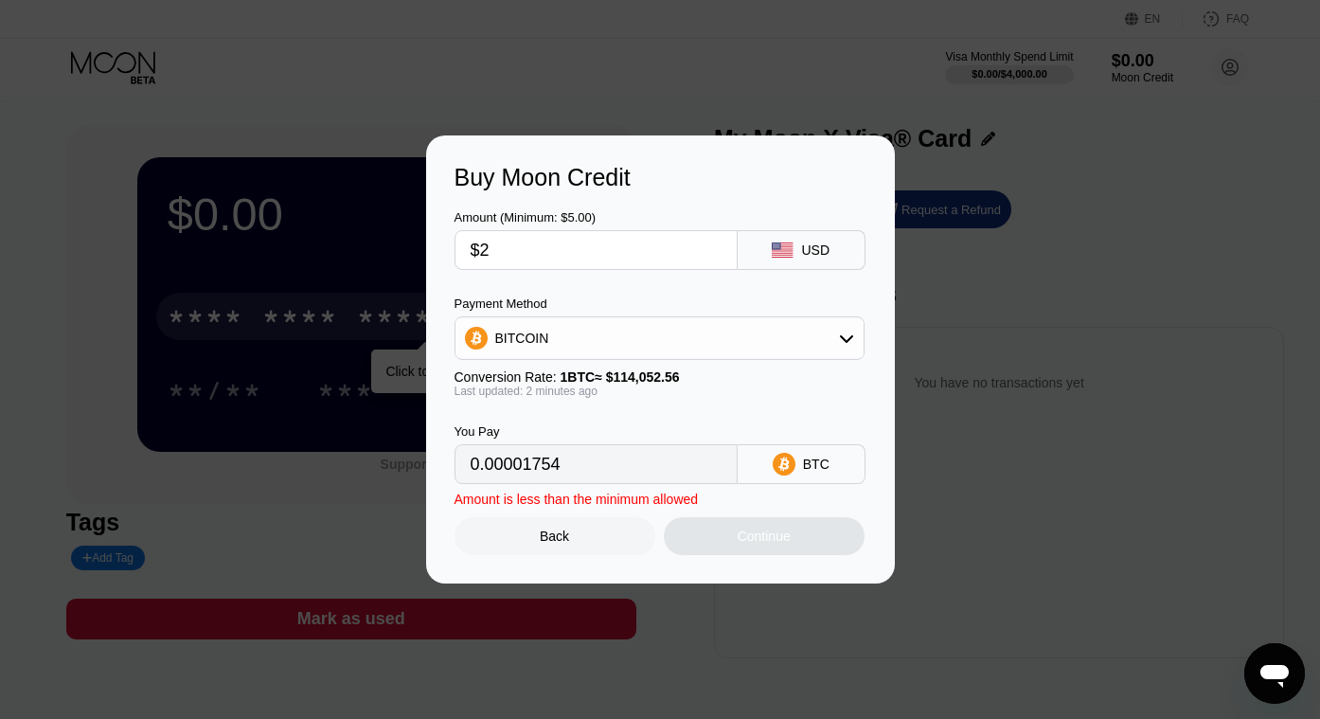
type input "0.00001754"
type input "$24"
type input "0.00021043"
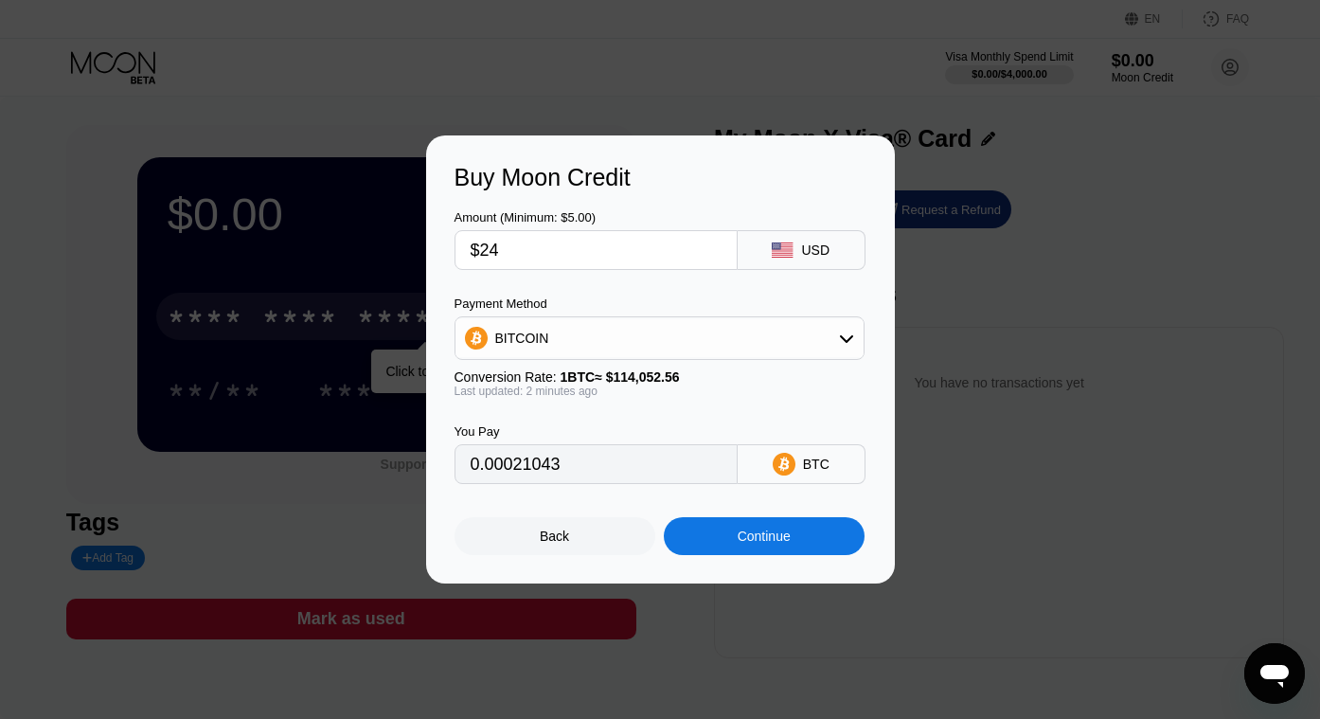
type input "$24"
click at [756, 532] on div "Continue" at bounding box center [764, 535] width 53 height 15
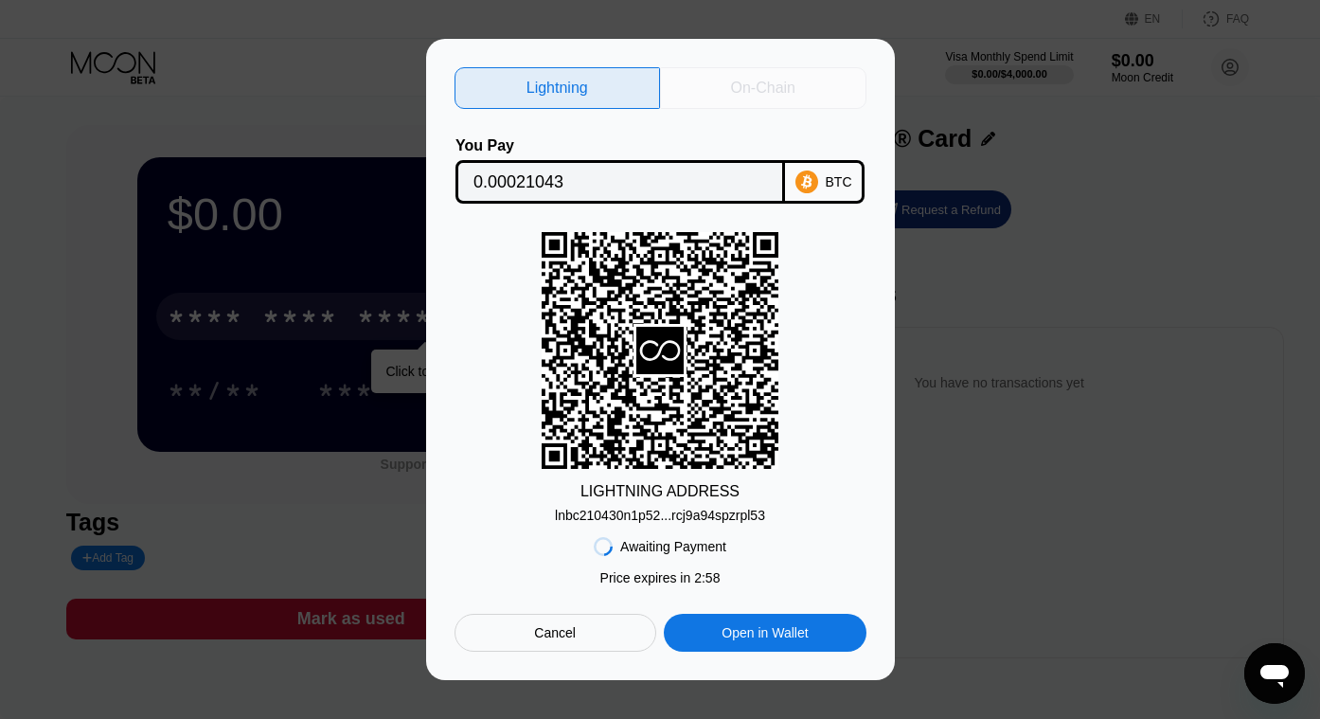
click at [811, 86] on div "On-Chain" at bounding box center [763, 88] width 206 height 42
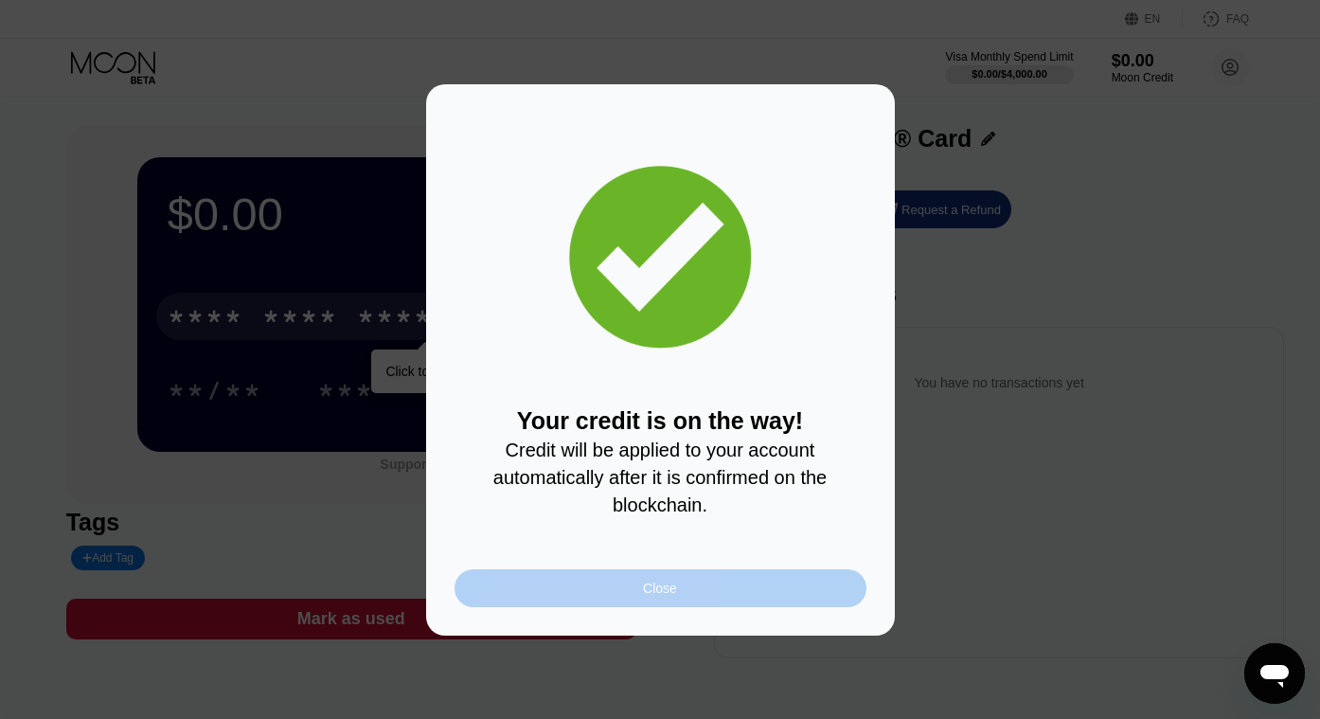
click at [667, 592] on div "Close" at bounding box center [660, 587] width 34 height 15
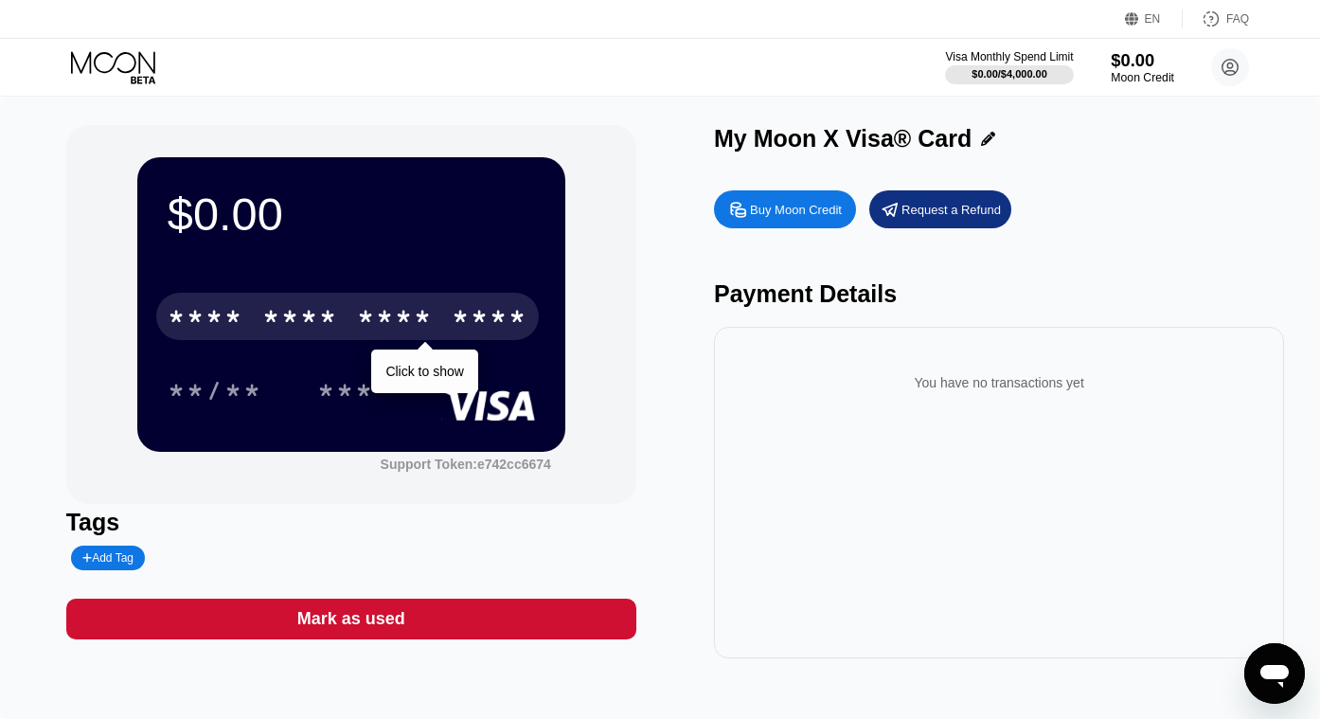
click at [1131, 66] on div "$0.00" at bounding box center [1142, 60] width 63 height 20
